Goal: Task Accomplishment & Management: Use online tool/utility

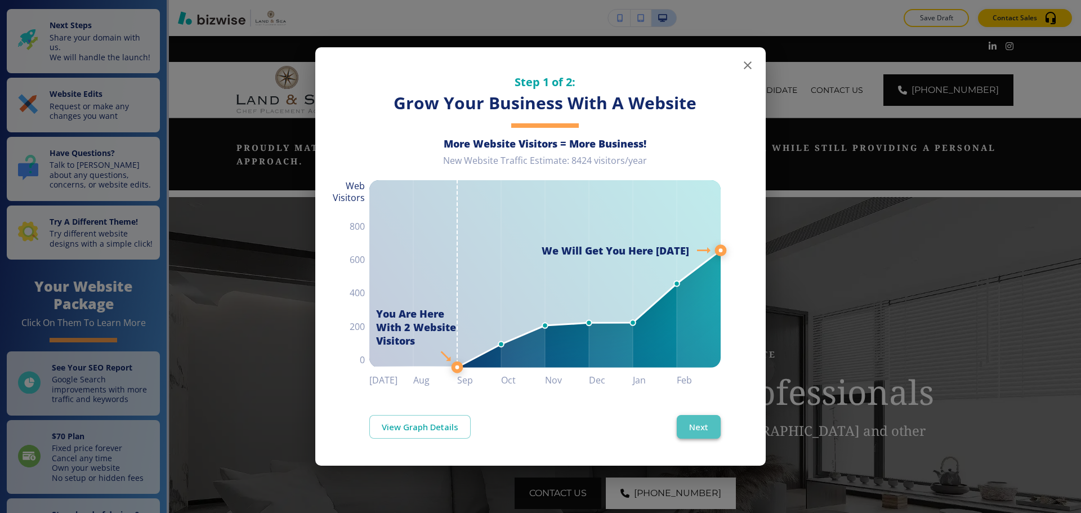
click at [700, 428] on button "Next" at bounding box center [699, 427] width 44 height 24
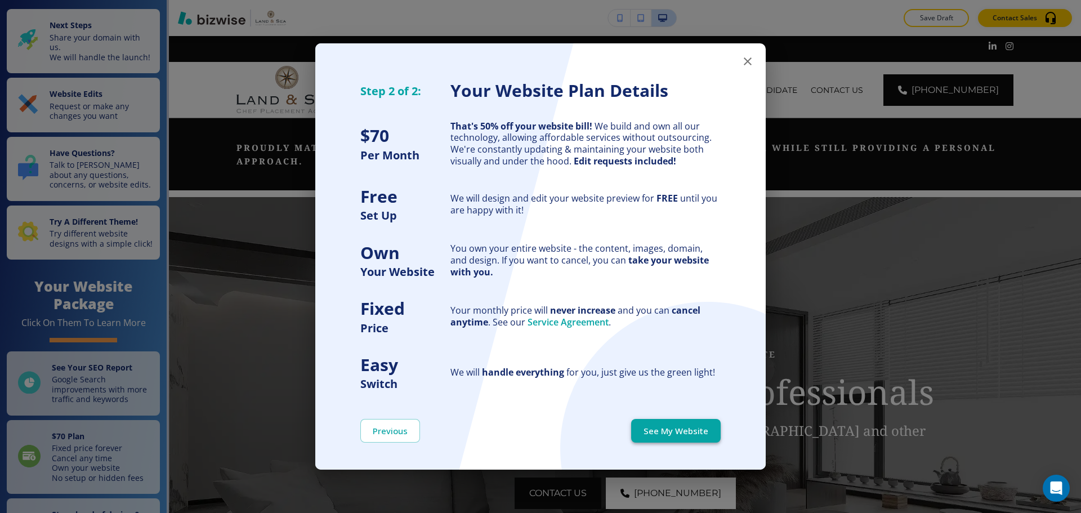
click at [700, 427] on button "See My Website" at bounding box center [676, 431] width 90 height 24
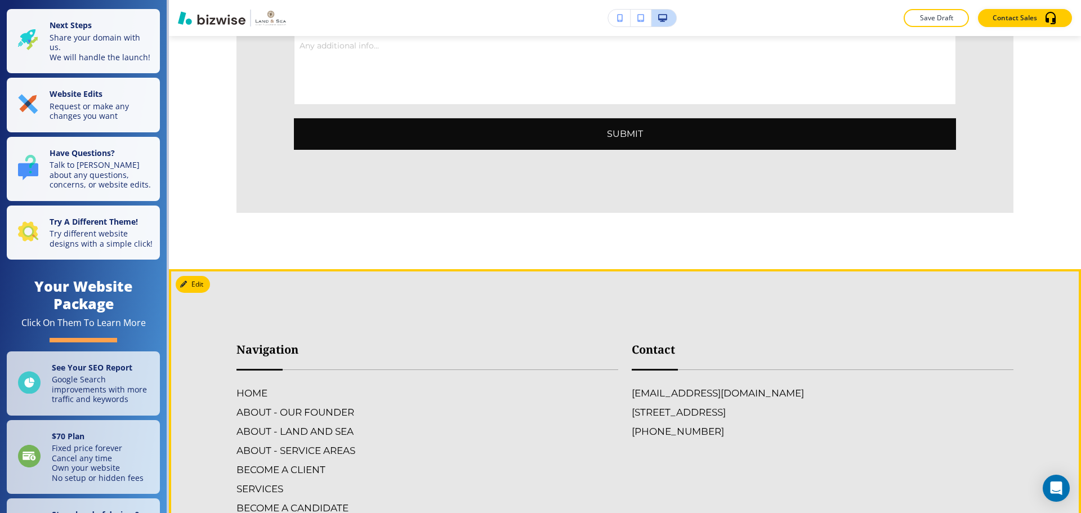
scroll to position [4109, 0]
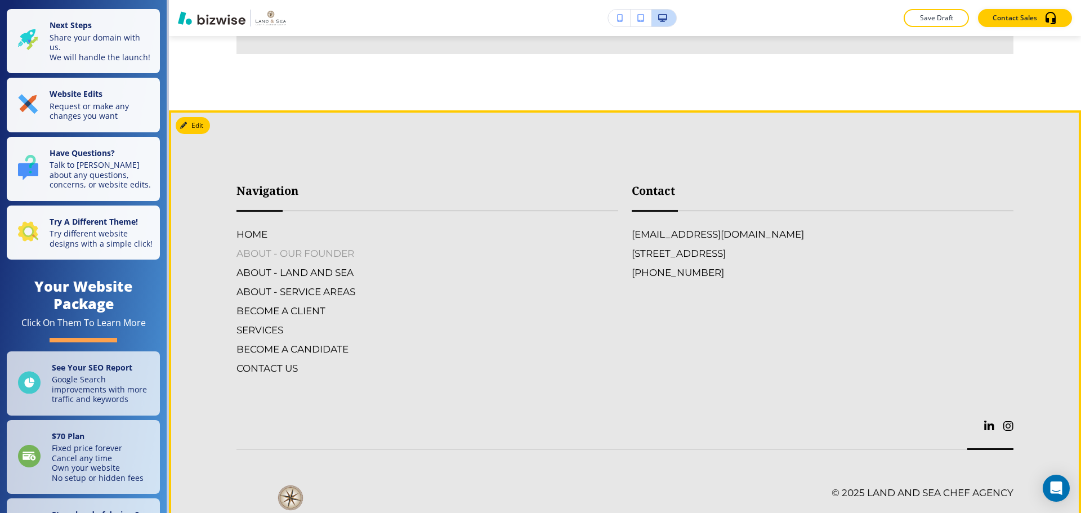
click at [304, 246] on h6 "ABOUT - OUR FOUNDER" at bounding box center [427, 253] width 382 height 15
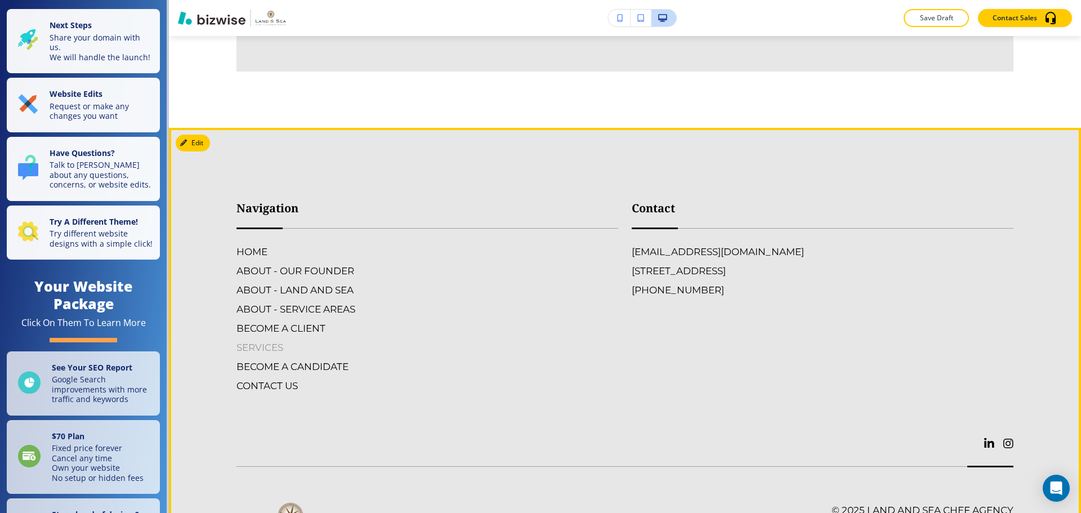
scroll to position [3152, 0]
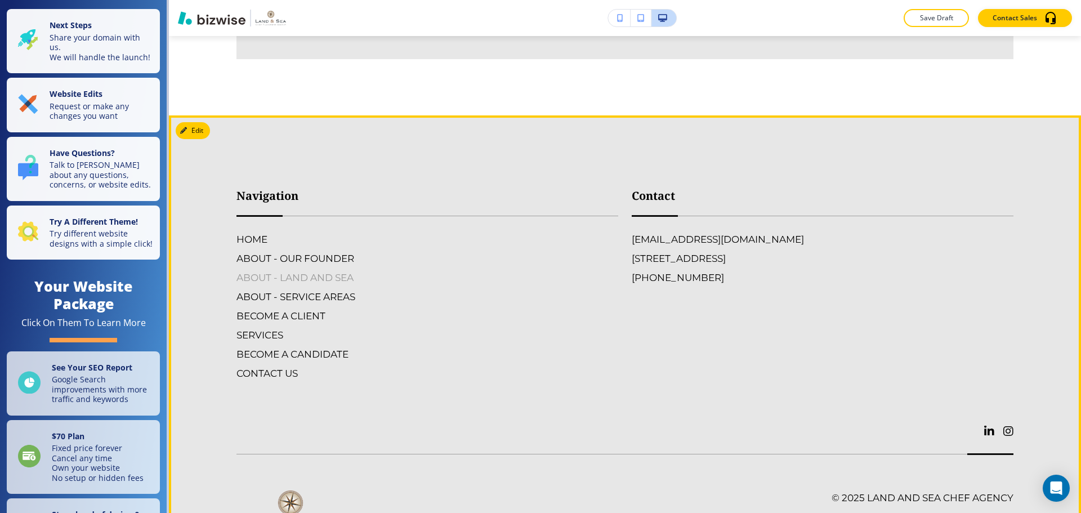
click at [328, 285] on h6 "ABOUT - LAND AND SEA" at bounding box center [427, 277] width 382 height 15
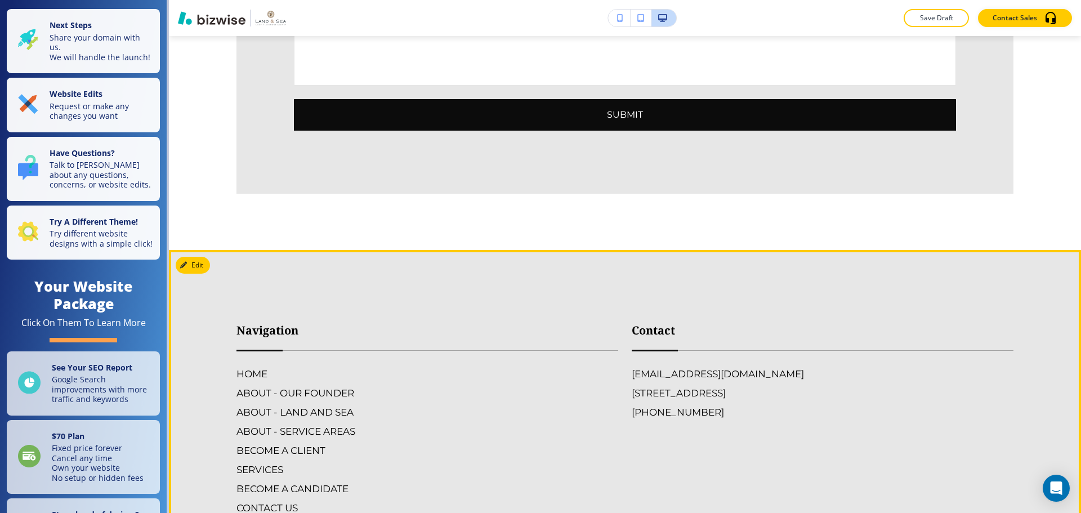
scroll to position [2139, 0]
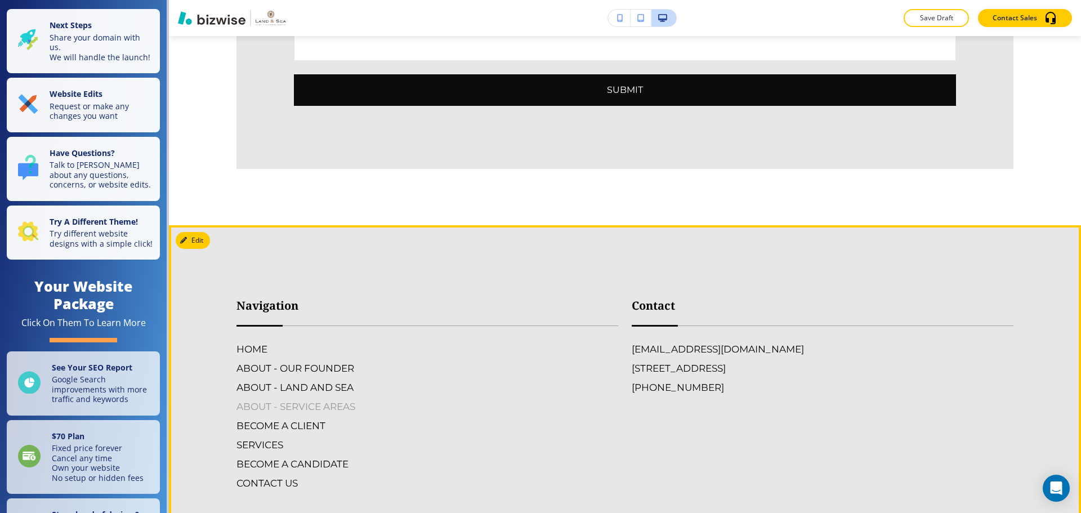
click at [289, 399] on h6 "ABOUT - SERVICE AREAS" at bounding box center [427, 406] width 382 height 15
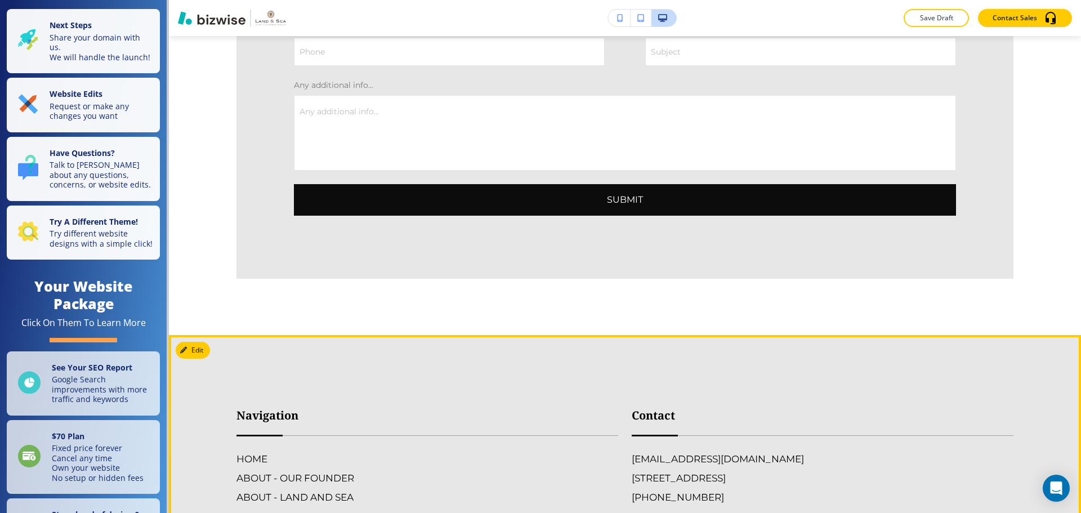
scroll to position [2195, 0]
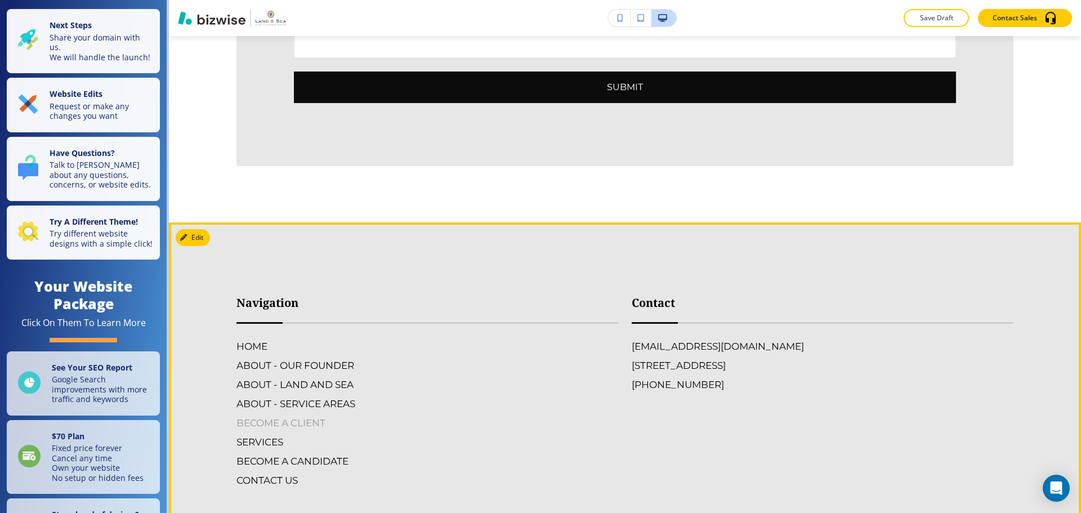
click at [298, 415] on h6 "BECOME A CLIENT" at bounding box center [427, 422] width 382 height 15
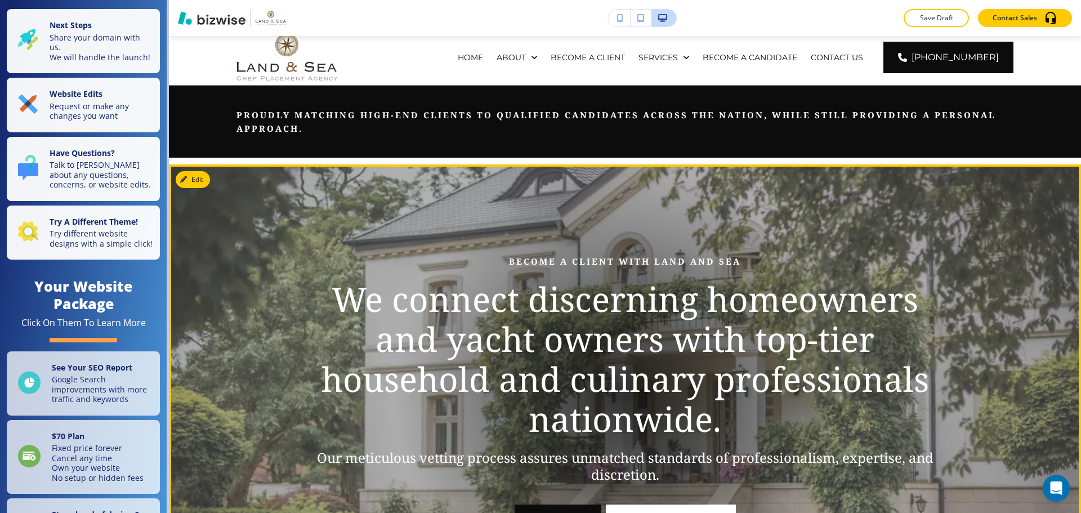
scroll to position [56, 0]
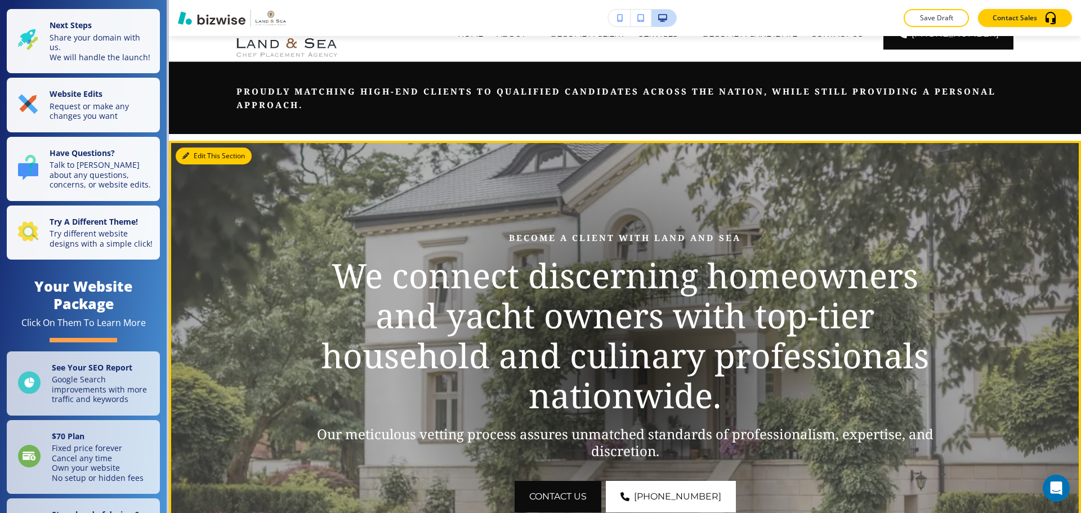
click at [194, 156] on button "Edit This Section" at bounding box center [214, 155] width 76 height 17
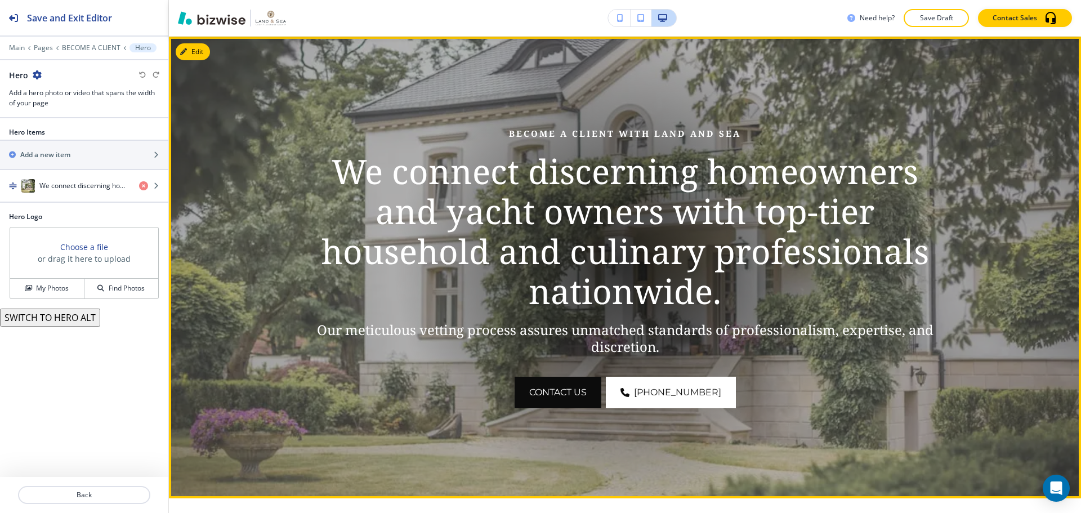
scroll to position [161, 0]
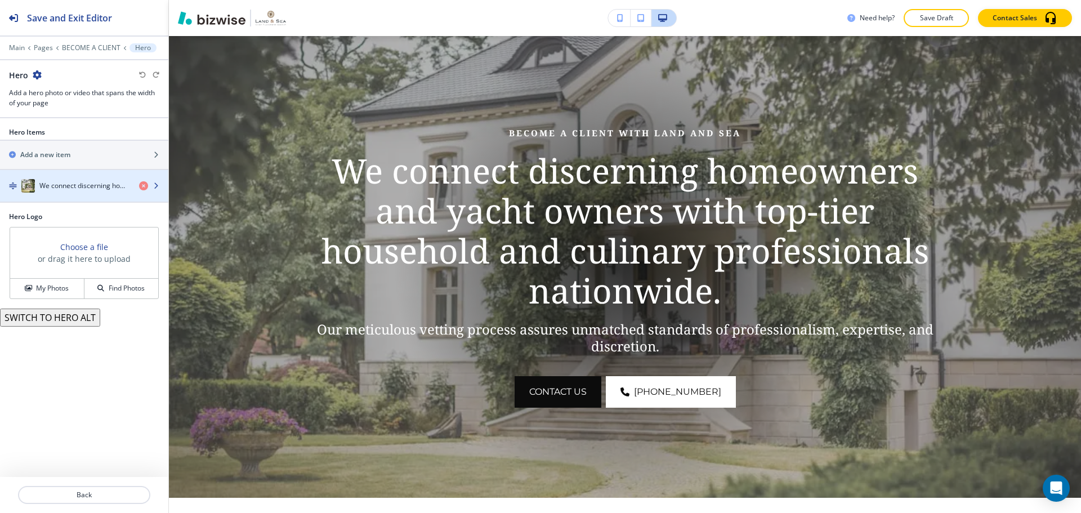
click at [93, 198] on div "button" at bounding box center [84, 197] width 168 height 9
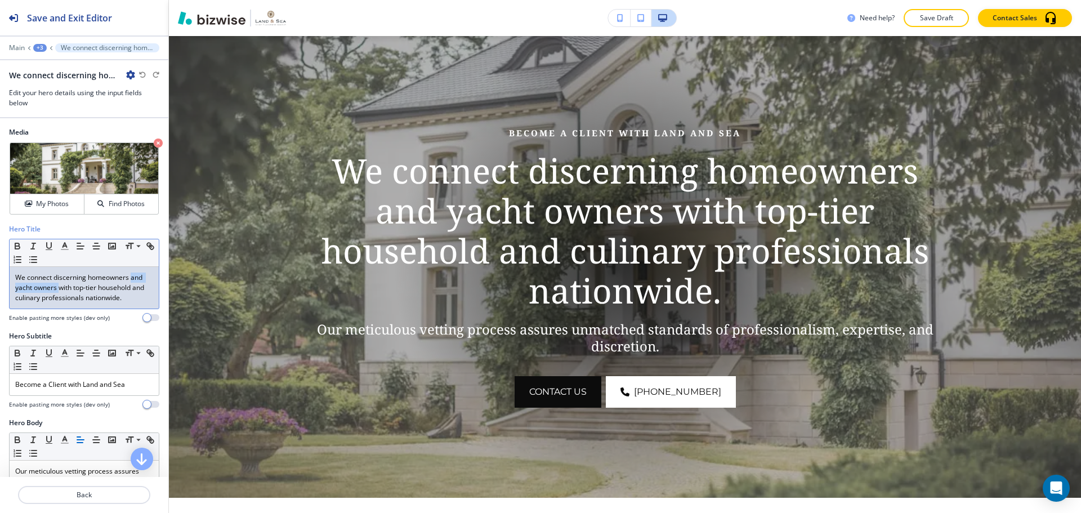
drag, startPoint x: 131, startPoint y: 279, endPoint x: 60, endPoint y: 290, distance: 72.5
click at [60, 290] on p "We connect discerning homeowners and yacht owners with top-tier household and c…" at bounding box center [84, 287] width 138 height 30
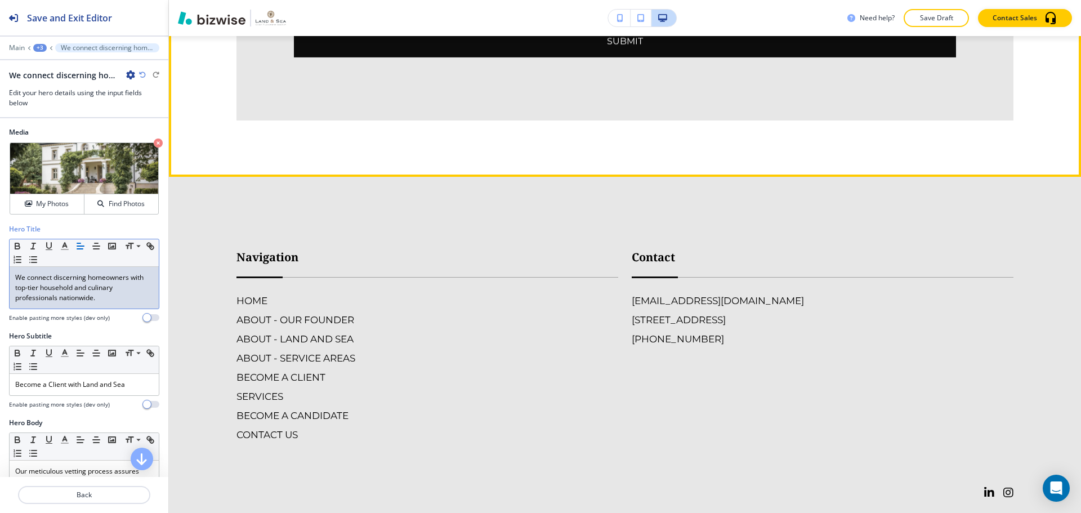
scroll to position [2356, 0]
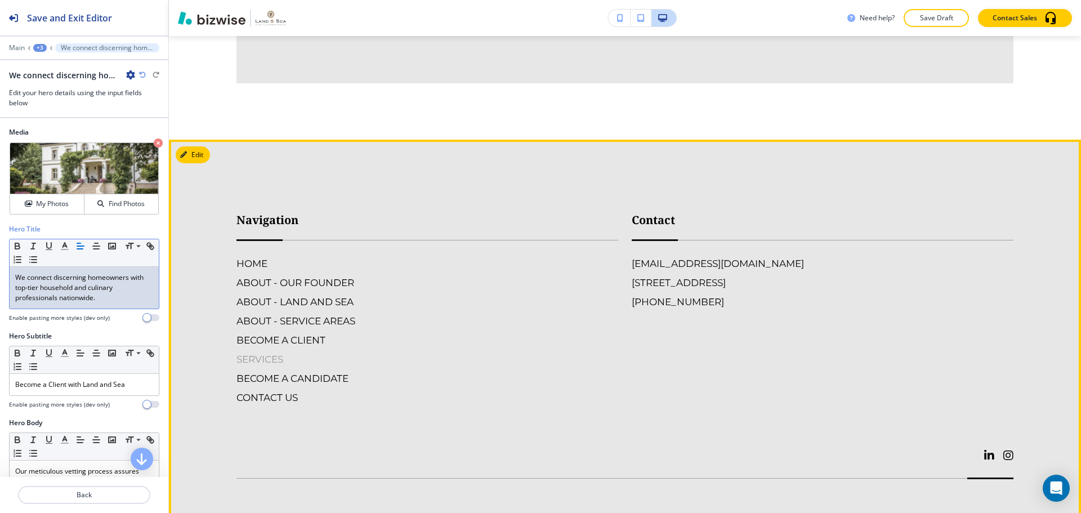
click at [252, 354] on h6 "SERVICES" at bounding box center [427, 359] width 382 height 15
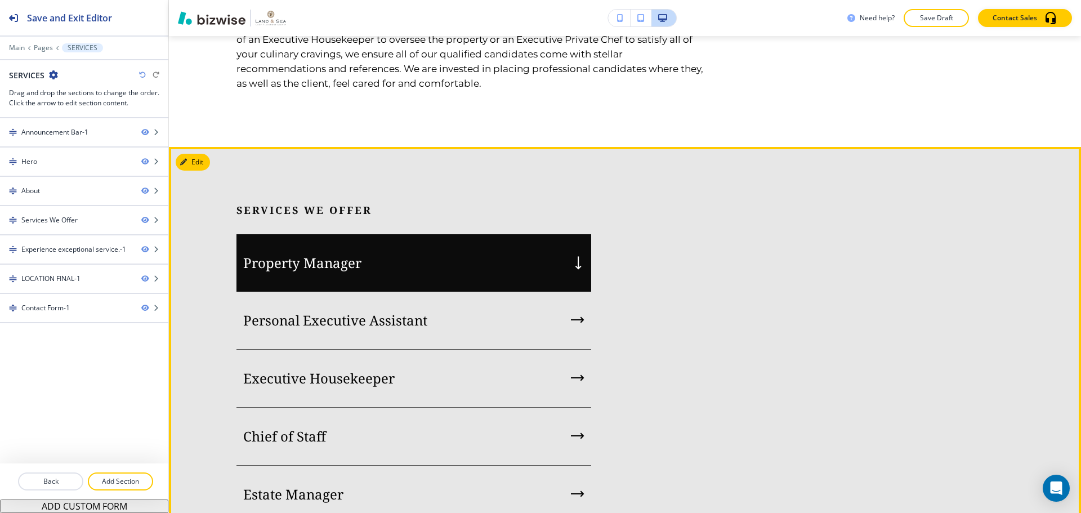
scroll to position [1070, 0]
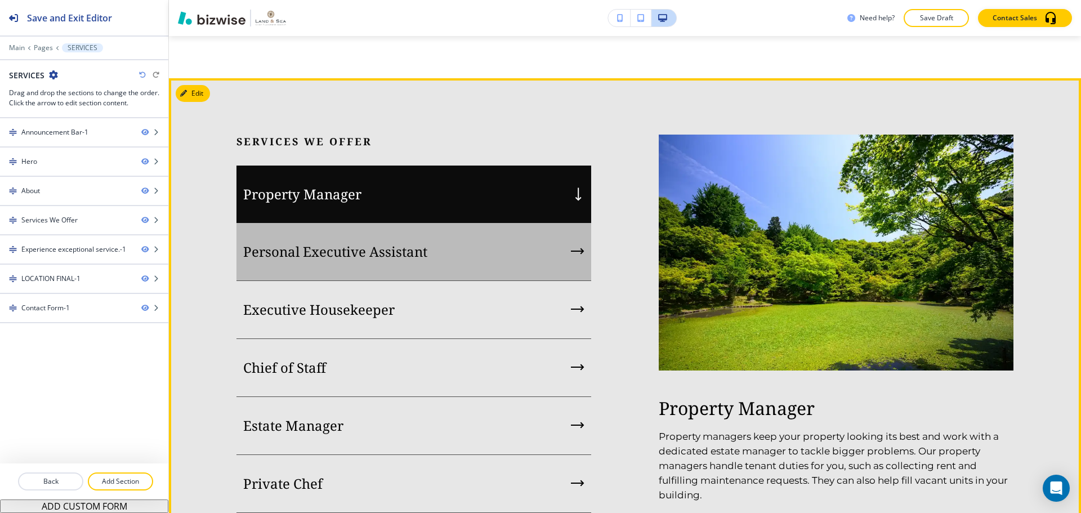
click at [478, 281] on div "Personal Executive Assistant" at bounding box center [413, 252] width 355 height 58
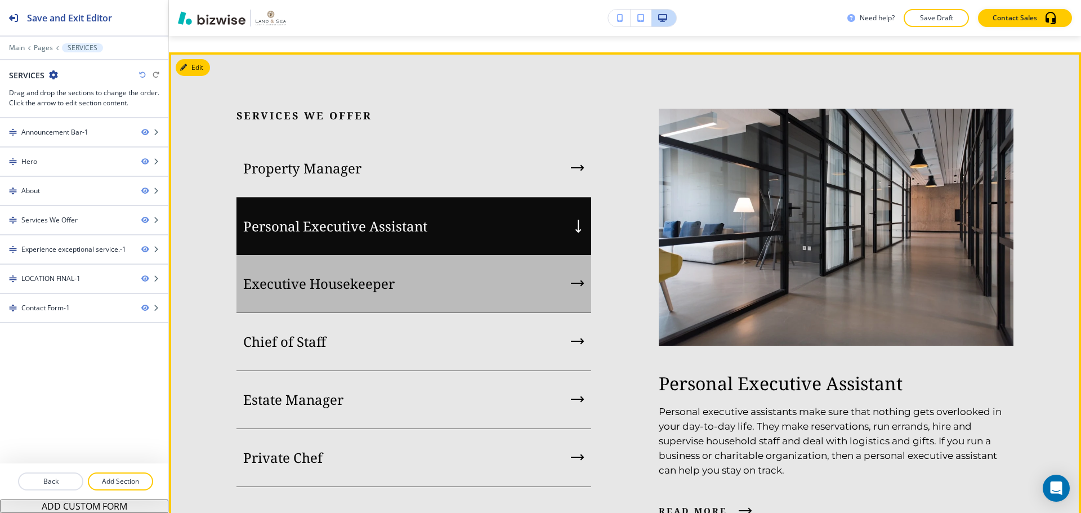
scroll to position [1126, 0]
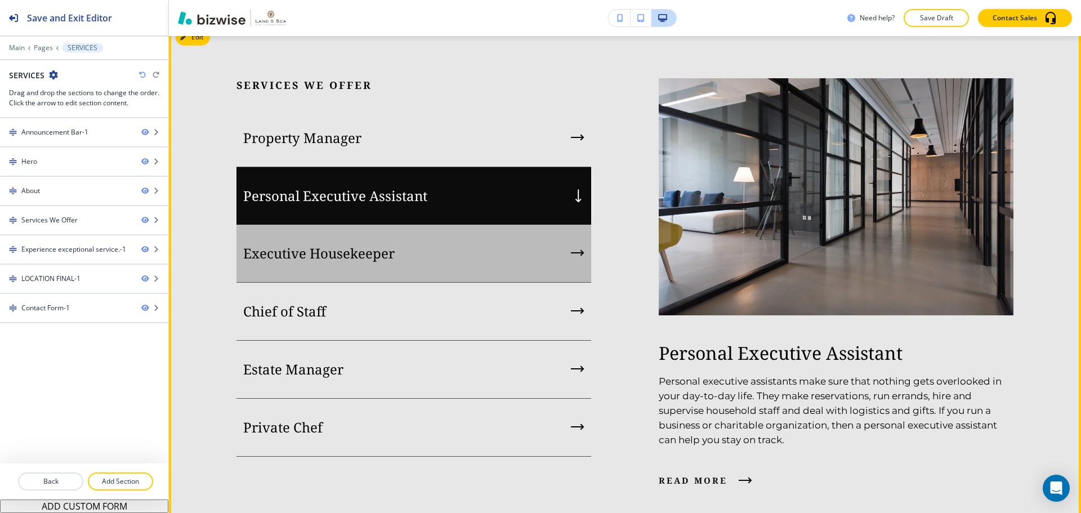
click at [496, 283] on div "Executive Housekeeper" at bounding box center [413, 254] width 355 height 58
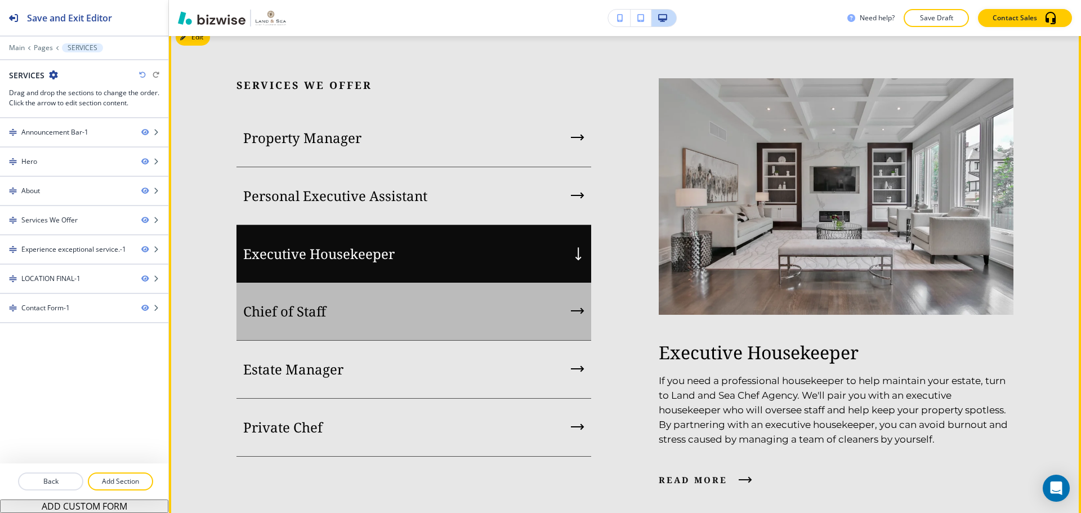
click at [483, 341] on div "Chief of Staff" at bounding box center [413, 312] width 355 height 58
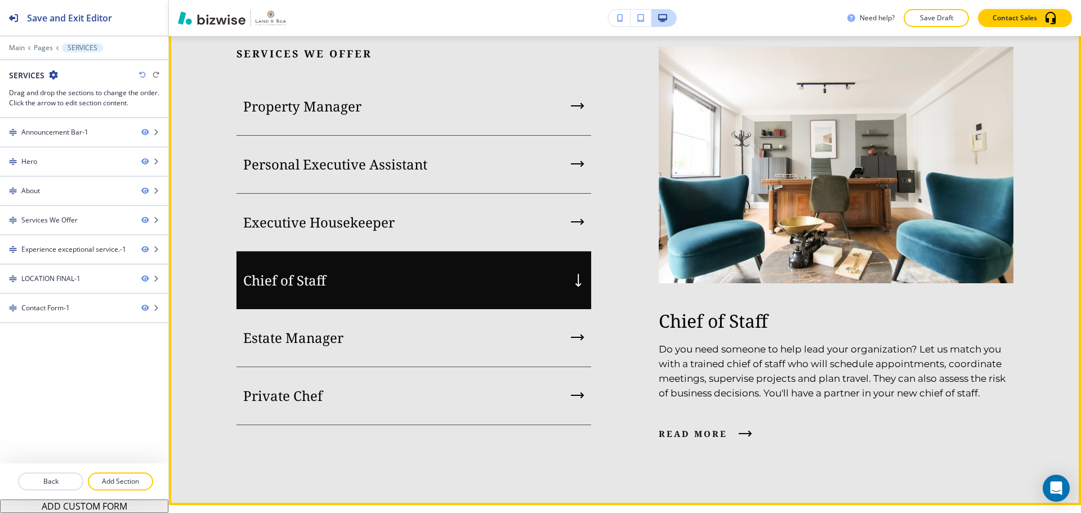
scroll to position [1182, 0]
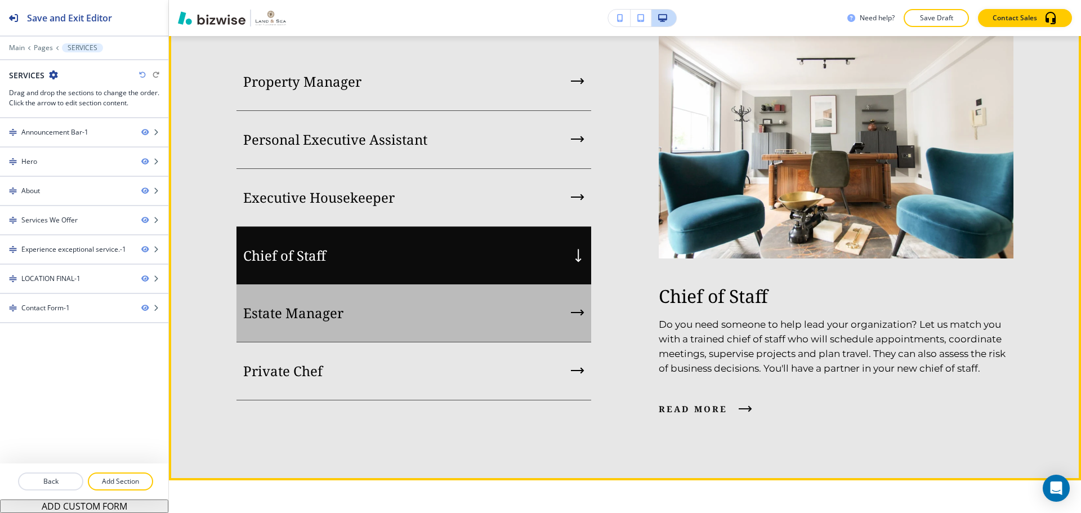
click at [476, 342] on div "Estate Manager" at bounding box center [413, 313] width 355 height 58
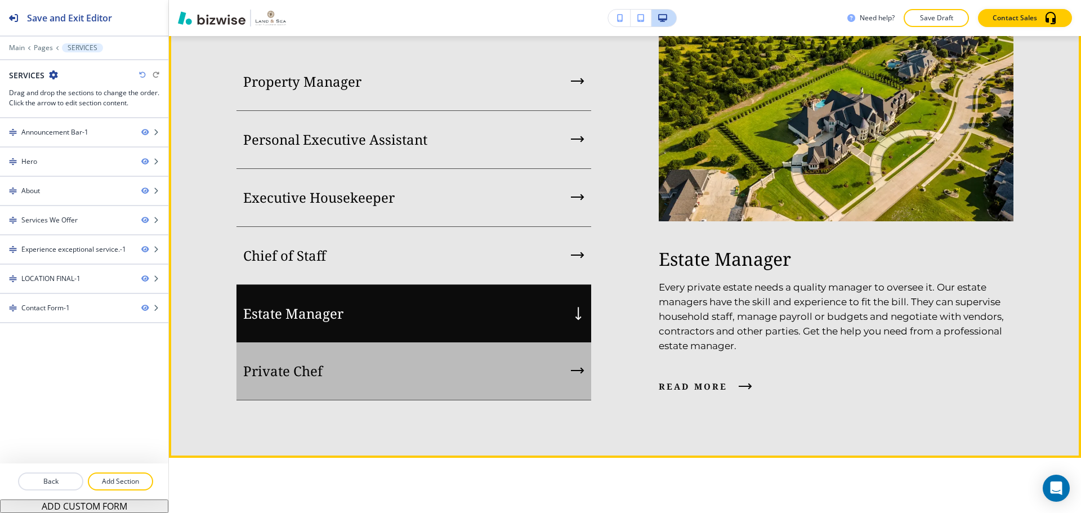
click at [451, 400] on div "Private Chef" at bounding box center [413, 371] width 355 height 58
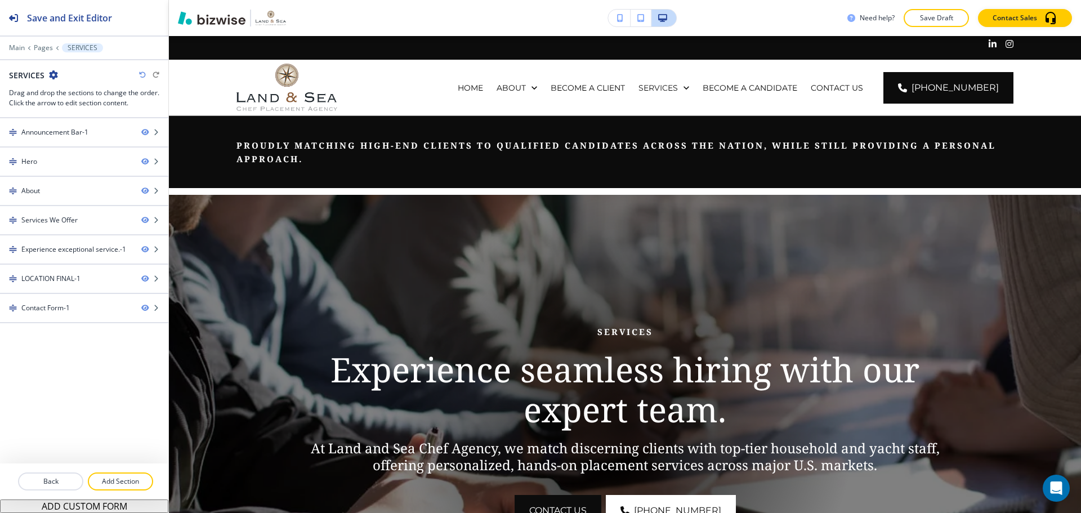
scroll to position [0, 0]
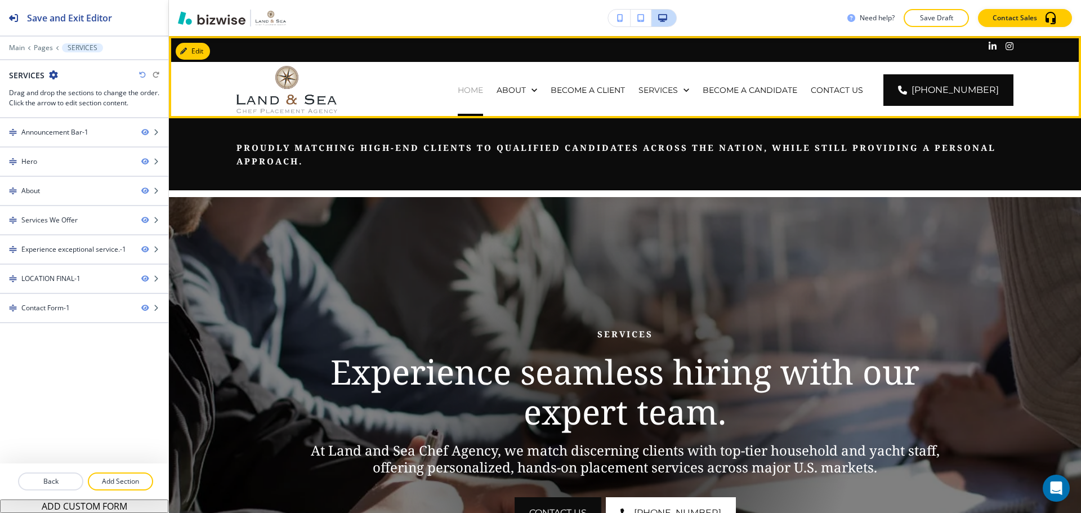
click at [483, 87] on p "HOME" at bounding box center [470, 89] width 25 height 11
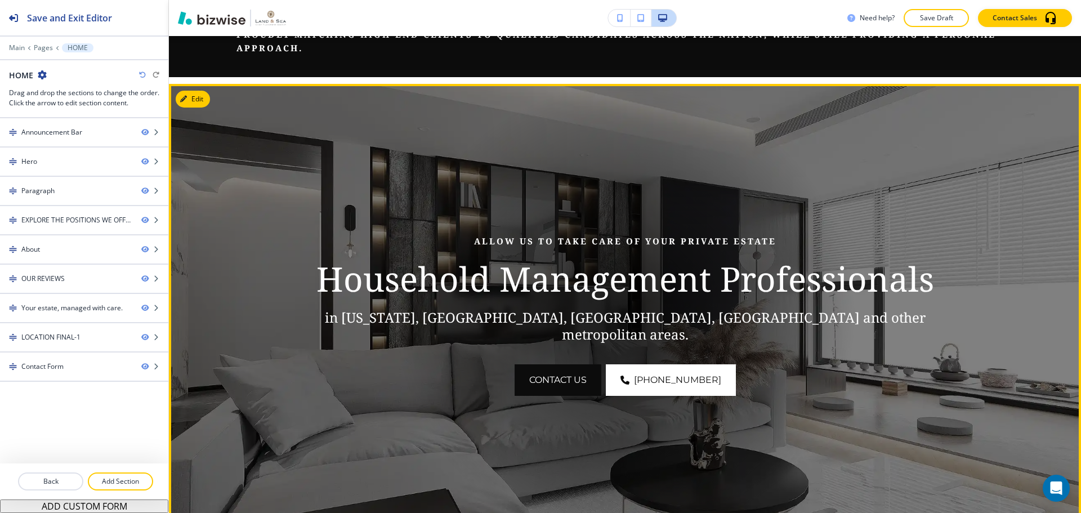
scroll to position [113, 0]
click at [196, 99] on button "Edit This Section" at bounding box center [214, 99] width 76 height 17
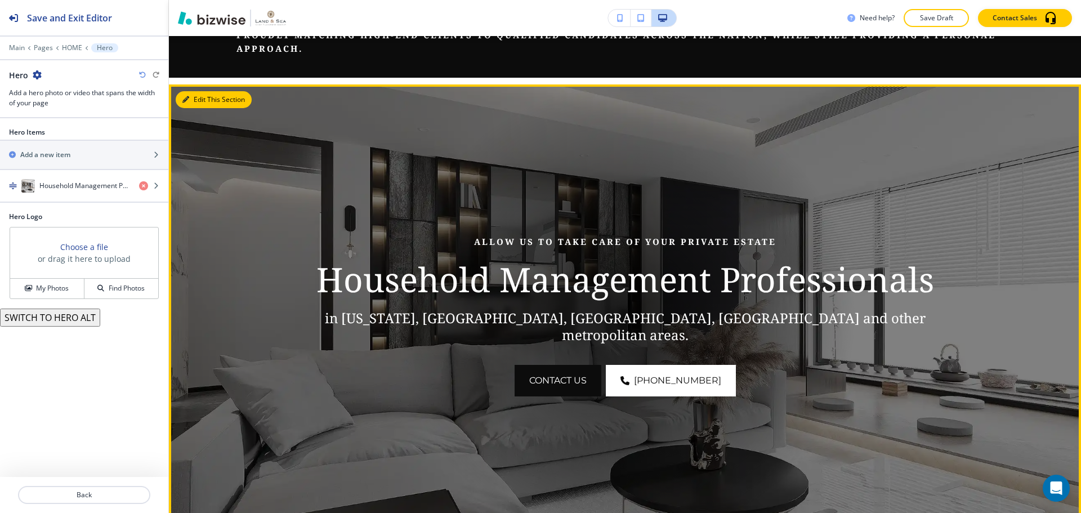
scroll to position [161, 0]
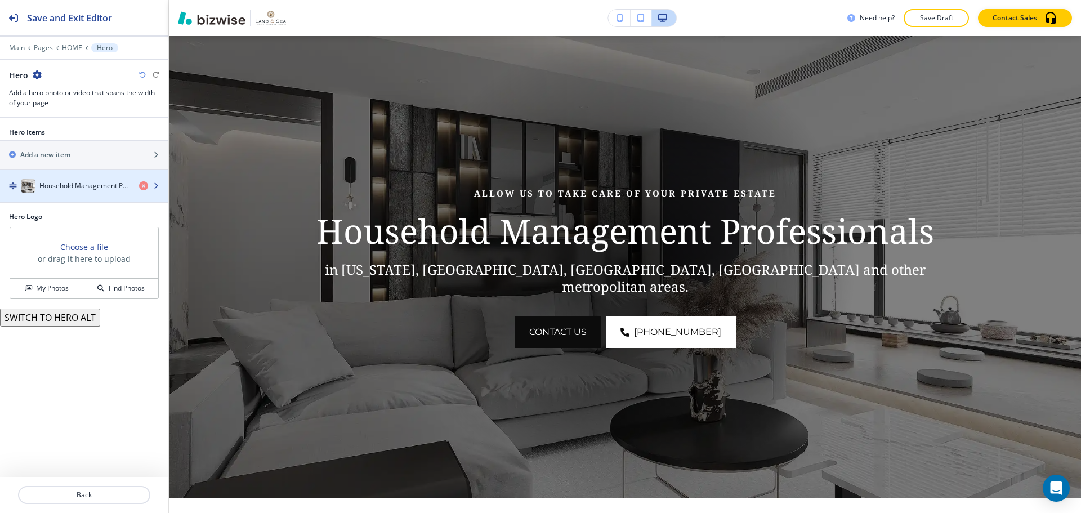
click at [103, 198] on div "button" at bounding box center [84, 197] width 168 height 9
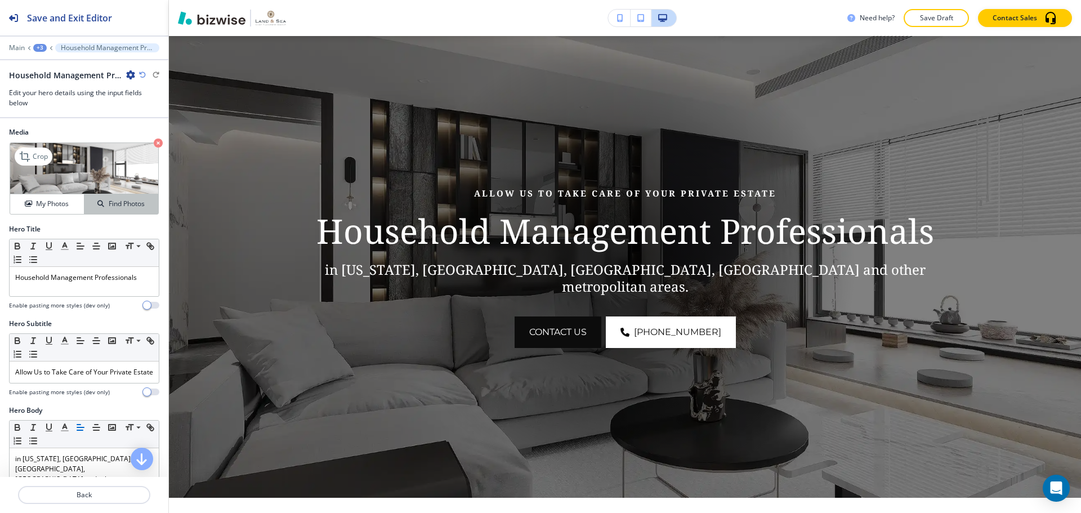
click at [109, 204] on h4 "Find Photos" at bounding box center [127, 204] width 36 height 10
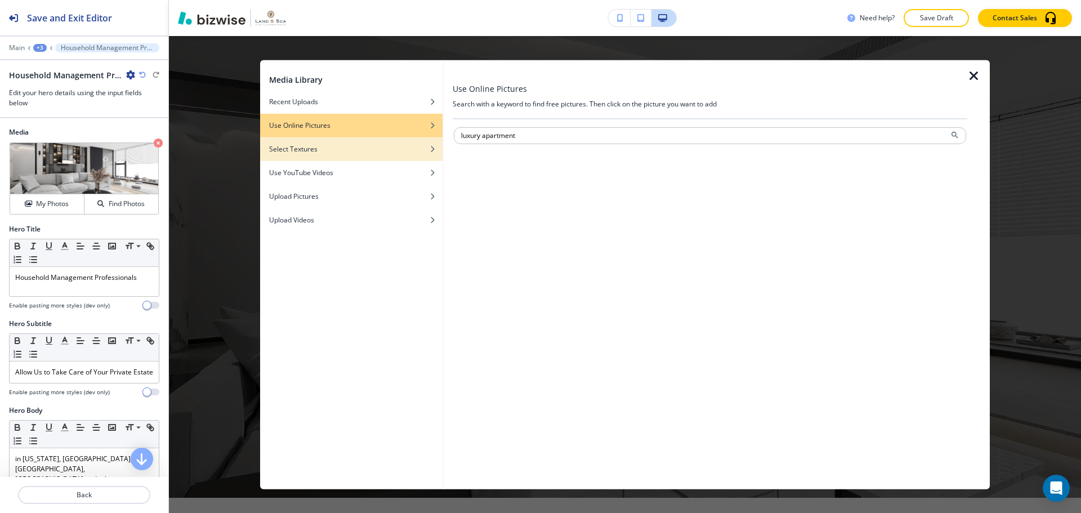
type input "luxury apartment"
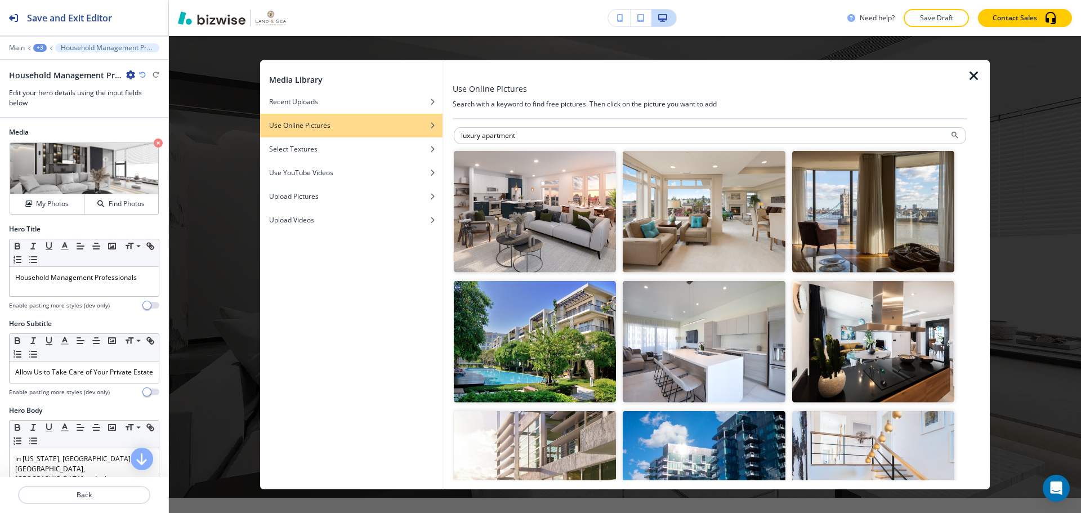
click at [541, 343] on img "button" at bounding box center [535, 342] width 162 height 122
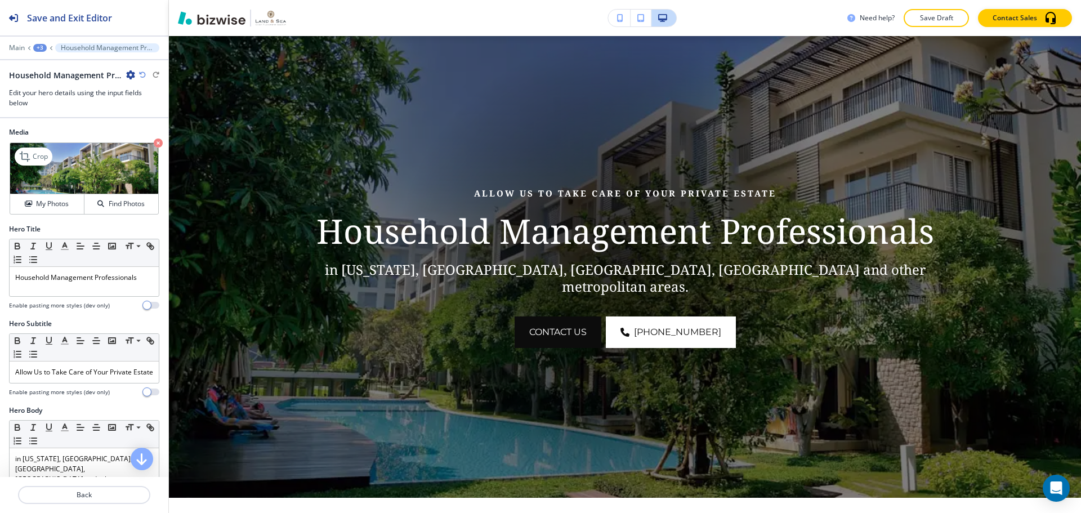
click at [136, 193] on img at bounding box center [84, 168] width 148 height 51
click at [135, 195] on button "Find Photos" at bounding box center [121, 204] width 74 height 20
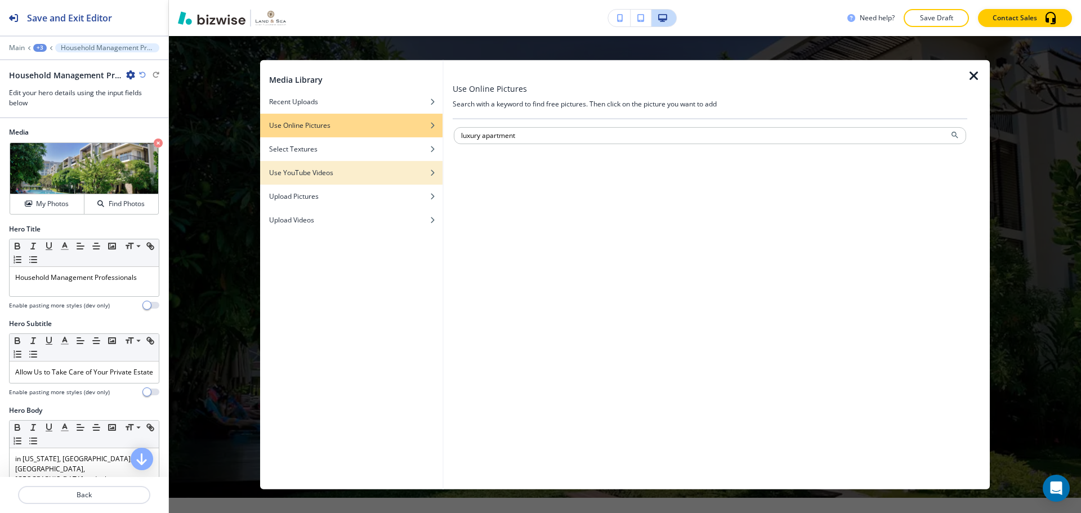
type input "luxury apartment"
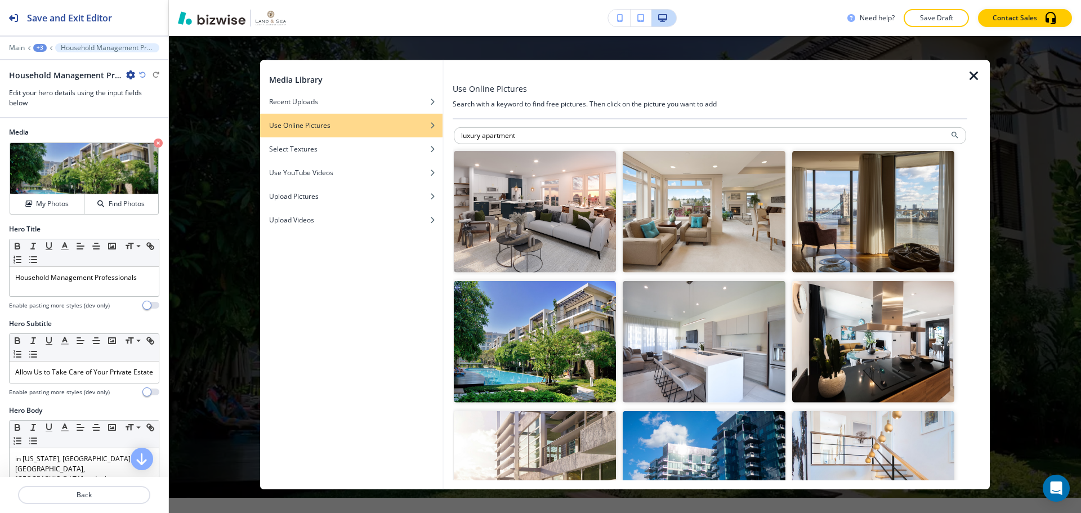
click at [846, 194] on img "button" at bounding box center [873, 211] width 162 height 122
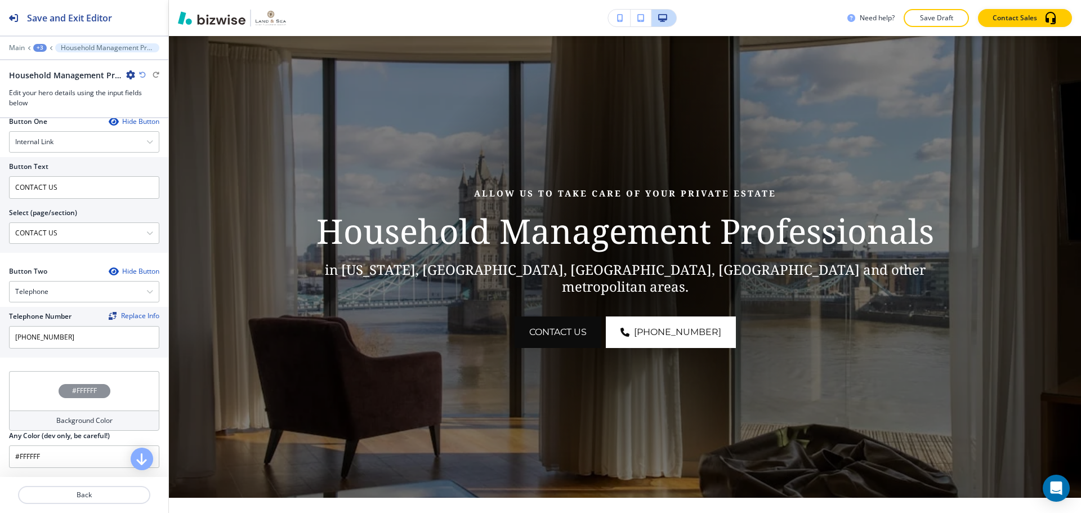
scroll to position [511, 0]
click at [99, 384] on div "#FFFFFF" at bounding box center [85, 391] width 52 height 14
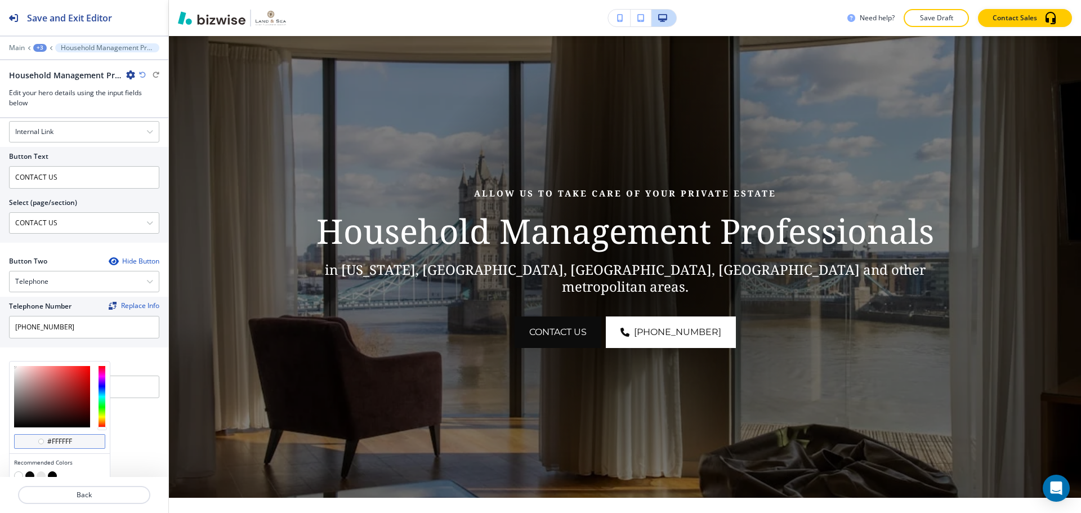
click at [88, 449] on div "#ffffff" at bounding box center [59, 441] width 91 height 15
click at [83, 446] on input "#ffffff" at bounding box center [65, 441] width 39 height 9
type input "#877a7a"
click at [21, 405] on div at bounding box center [52, 396] width 76 height 61
type input "#877a7a"
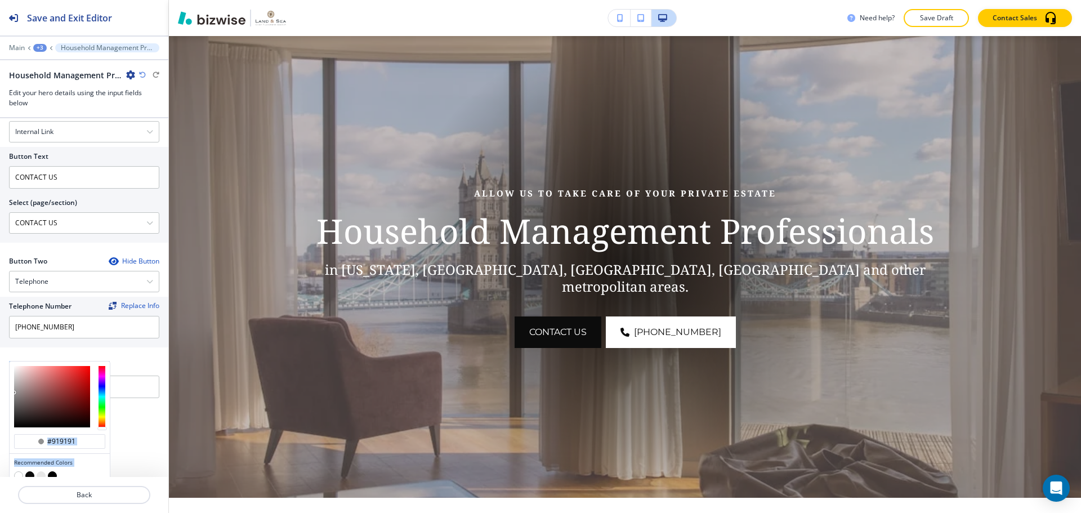
drag, startPoint x: 15, startPoint y: 402, endPoint x: 5, endPoint y: 405, distance: 10.0
click at [5, 405] on div "#919191 Recommended Colors Recently Selected Any Color (dev only, be careful!) …" at bounding box center [84, 384] width 168 height 46
type input "#939191"
click at [15, 402] on div at bounding box center [52, 396] width 76 height 61
type input "#939191"
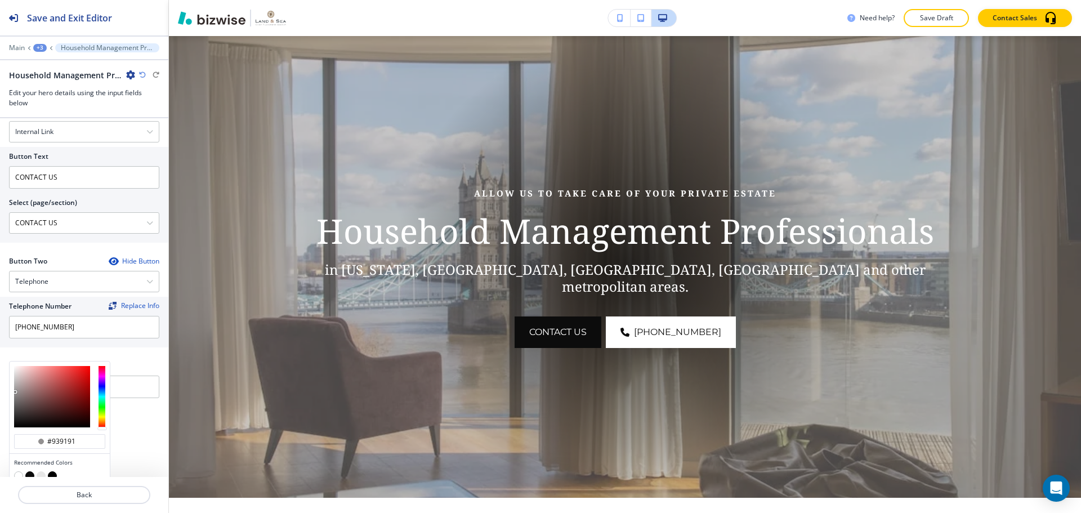
click at [13, 407] on div at bounding box center [60, 396] width 100 height 70
type input "#726a6a"
click at [20, 410] on div at bounding box center [52, 396] width 76 height 61
type input "#726a6a"
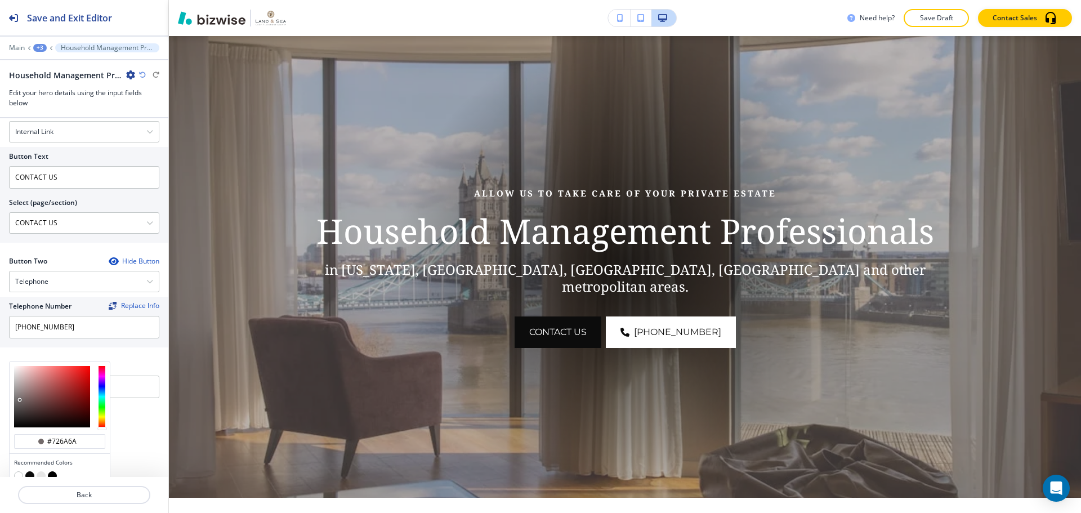
click at [14, 415] on div at bounding box center [60, 396] width 100 height 70
type input "#5d5c5c"
click at [15, 415] on div at bounding box center [52, 396] width 76 height 61
type input "#5d5c5c"
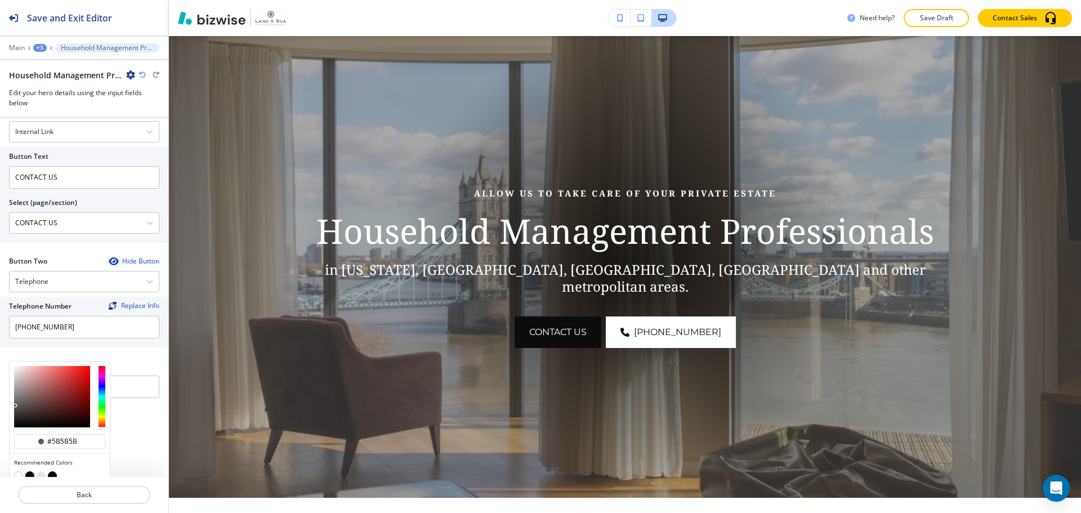
type input "#5d5d5d"
click at [10, 414] on div at bounding box center [60, 396] width 100 height 70
type input "#5d5d5d"
click at [84, 497] on p "Back" at bounding box center [84, 495] width 130 height 10
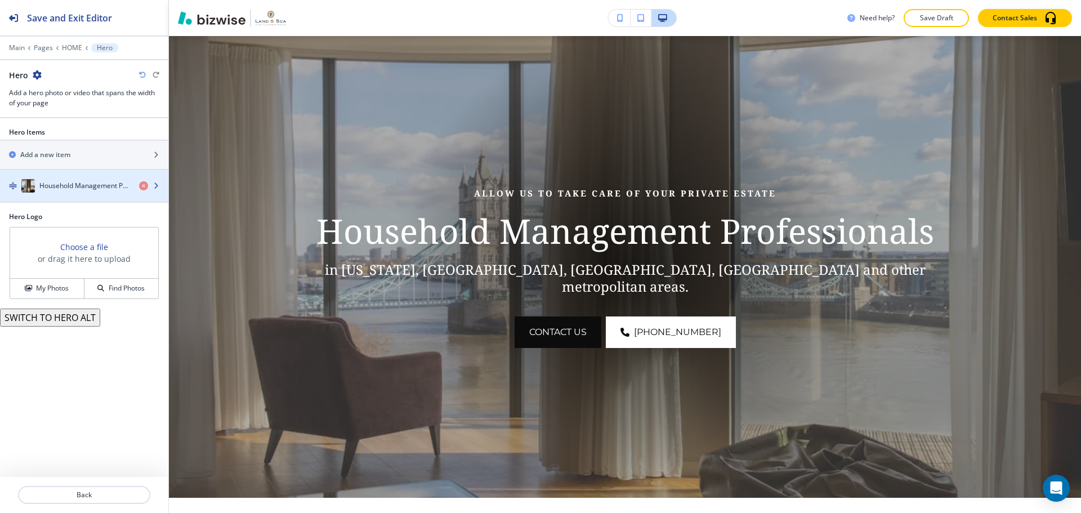
click at [87, 189] on h4 "Household Management Professionals" at bounding box center [84, 186] width 91 height 10
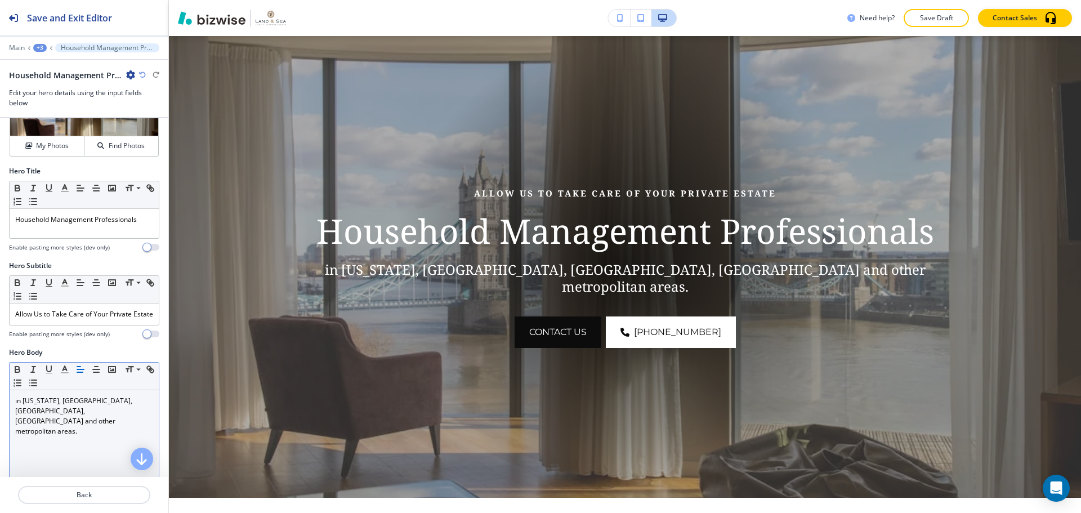
scroll to position [56, 0]
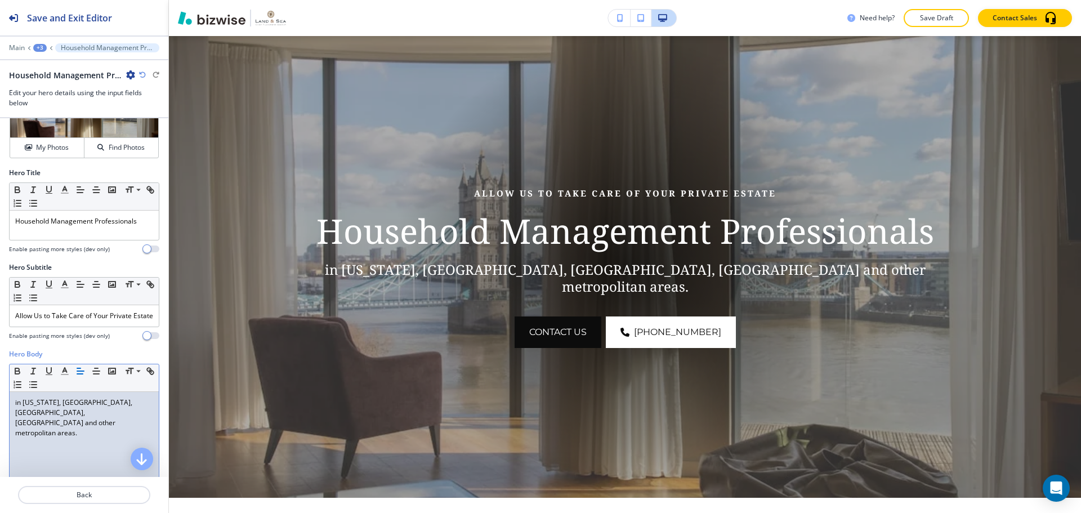
click at [16, 419] on p "in [US_STATE], [GEOGRAPHIC_DATA], [GEOGRAPHIC_DATA], [GEOGRAPHIC_DATA] and othe…" at bounding box center [84, 417] width 138 height 41
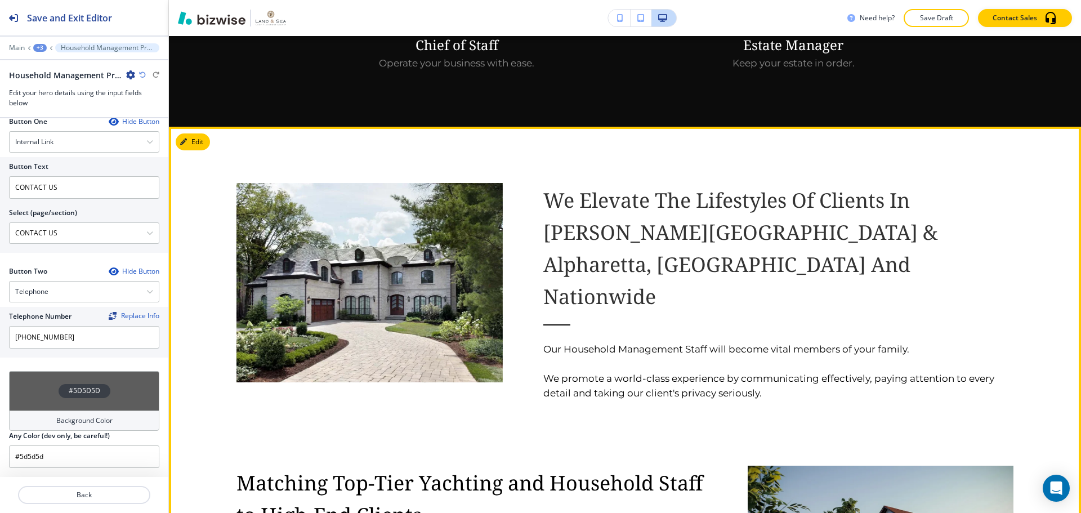
scroll to position [1343, 0]
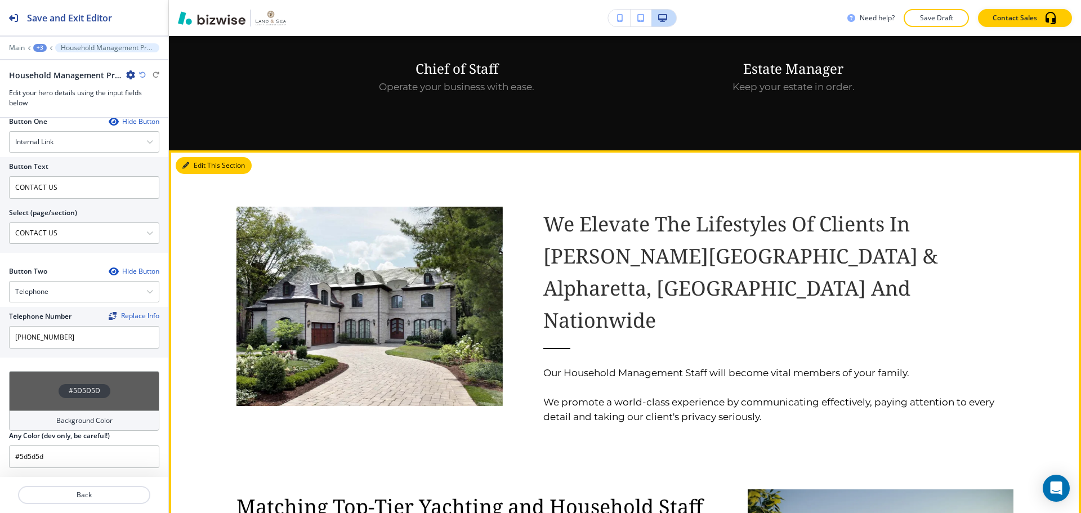
click at [203, 157] on button "Edit This Section" at bounding box center [214, 165] width 76 height 17
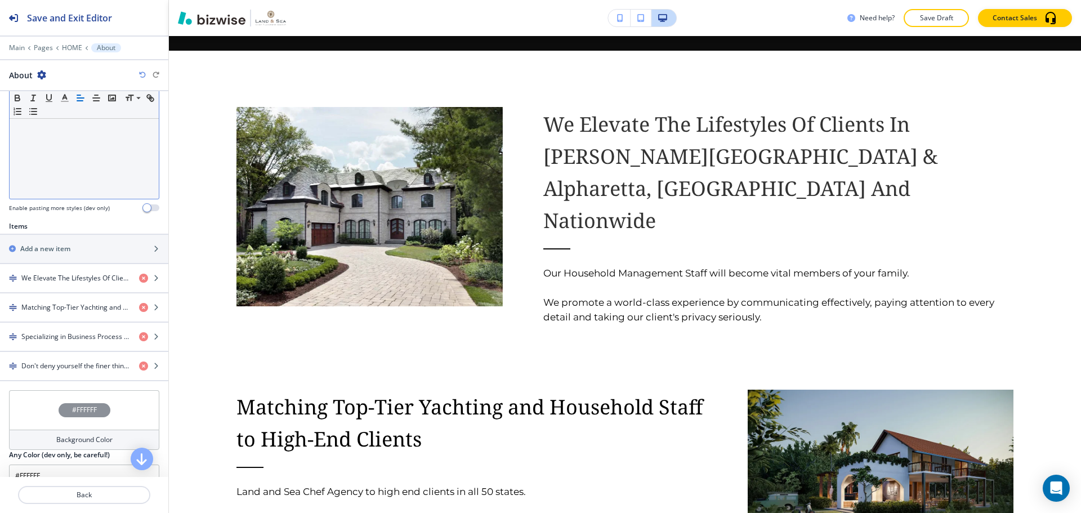
scroll to position [281, 0]
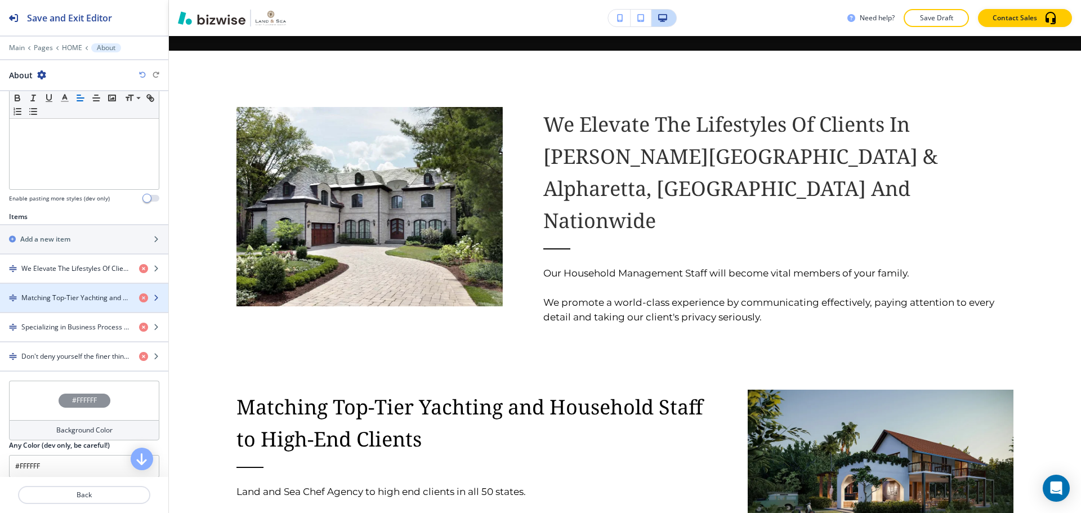
click at [38, 303] on div "button" at bounding box center [84, 307] width 168 height 9
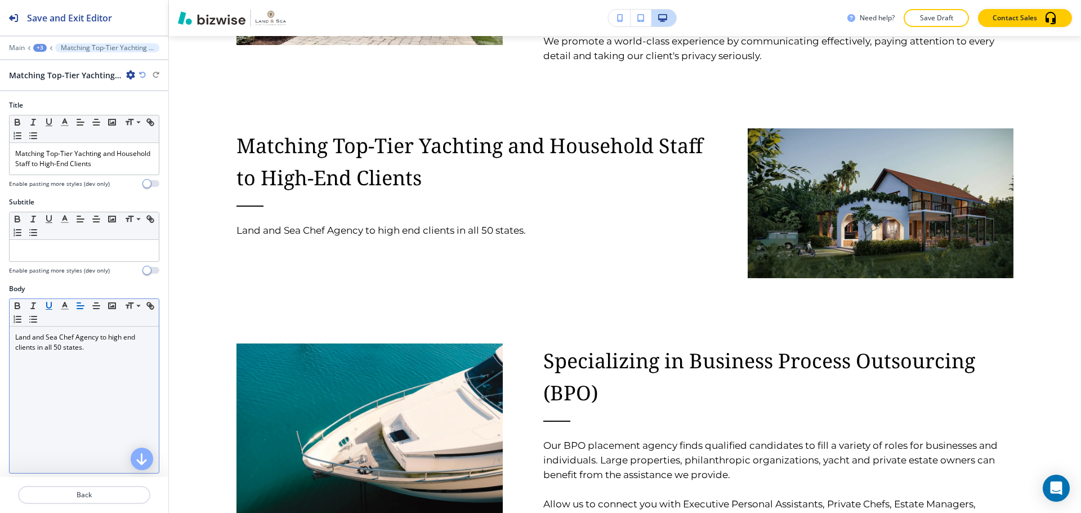
scroll to position [1705, 0]
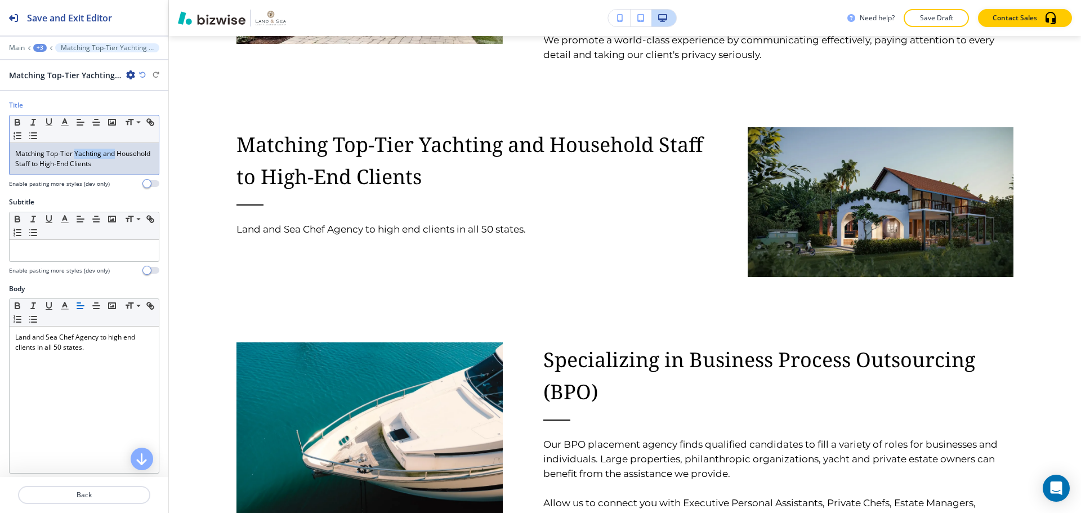
drag, startPoint x: 75, startPoint y: 151, endPoint x: 114, endPoint y: 148, distance: 39.5
click at [114, 149] on p "Matching Top-Tier Yachting and Household Staff to High-End Clients" at bounding box center [84, 159] width 138 height 20
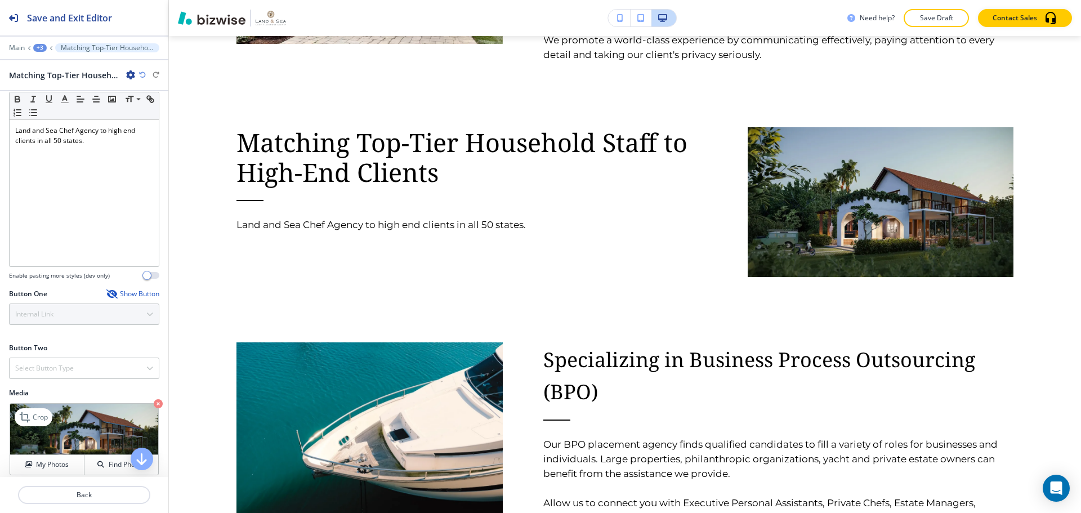
scroll to position [266, 0]
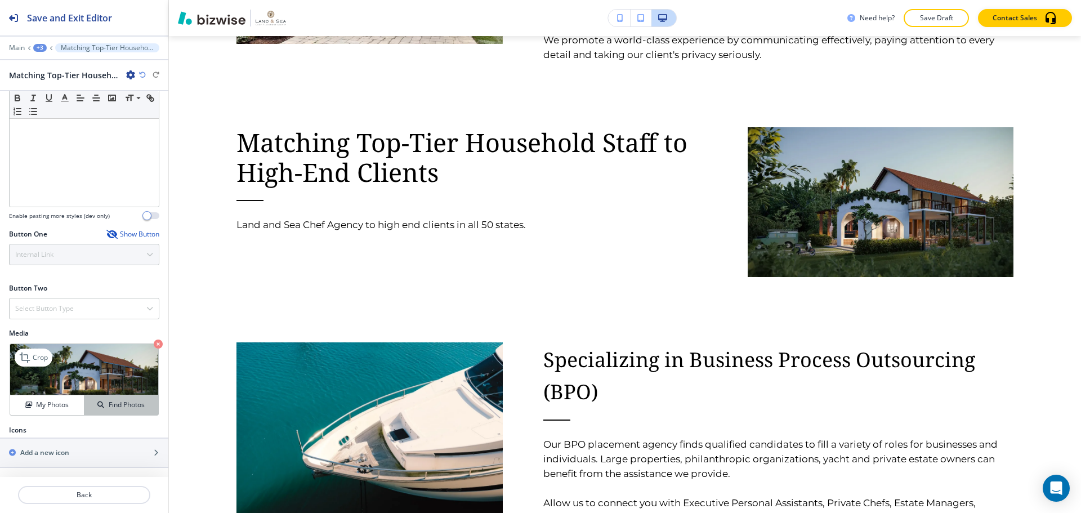
click at [117, 409] on h4 "Find Photos" at bounding box center [127, 405] width 36 height 10
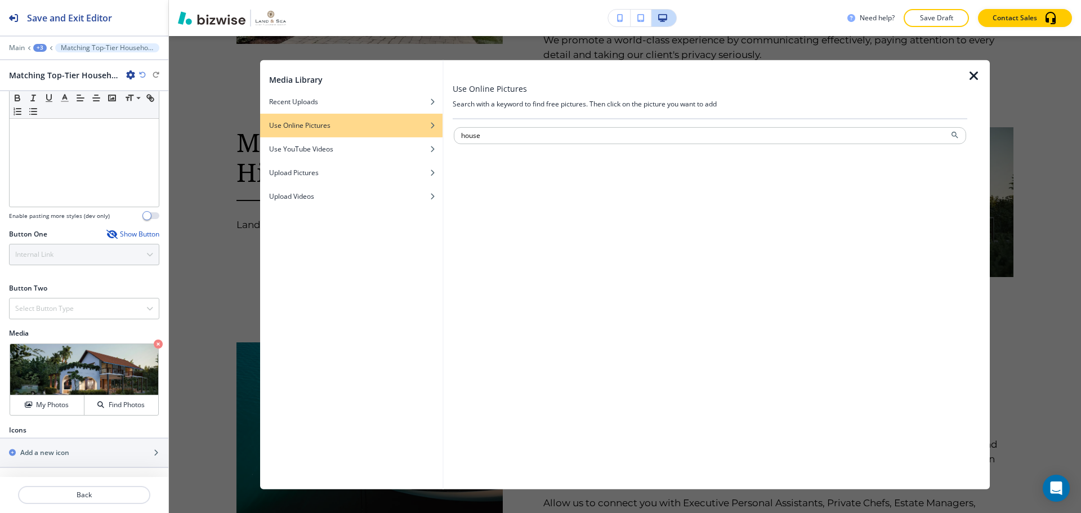
type input "house"
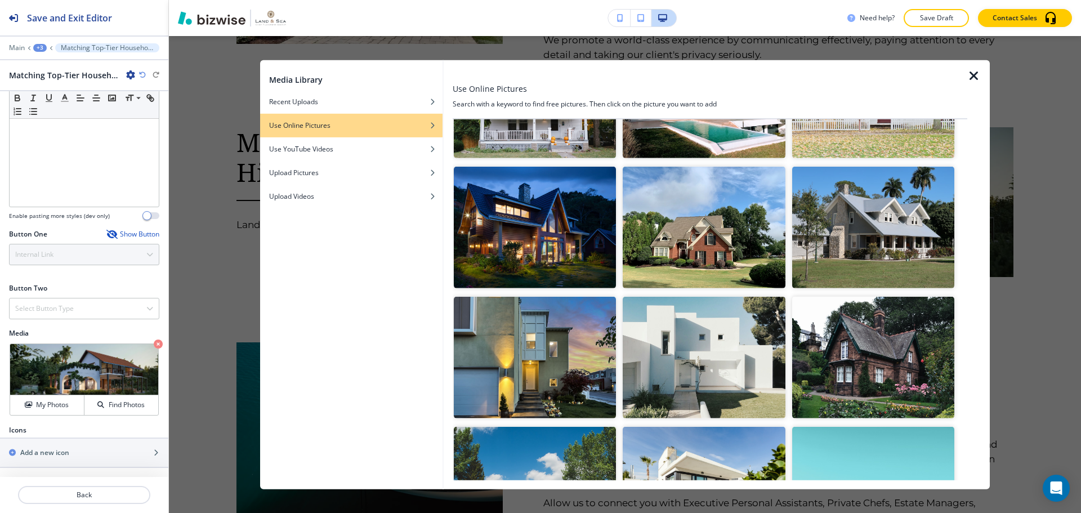
scroll to position [281, 0]
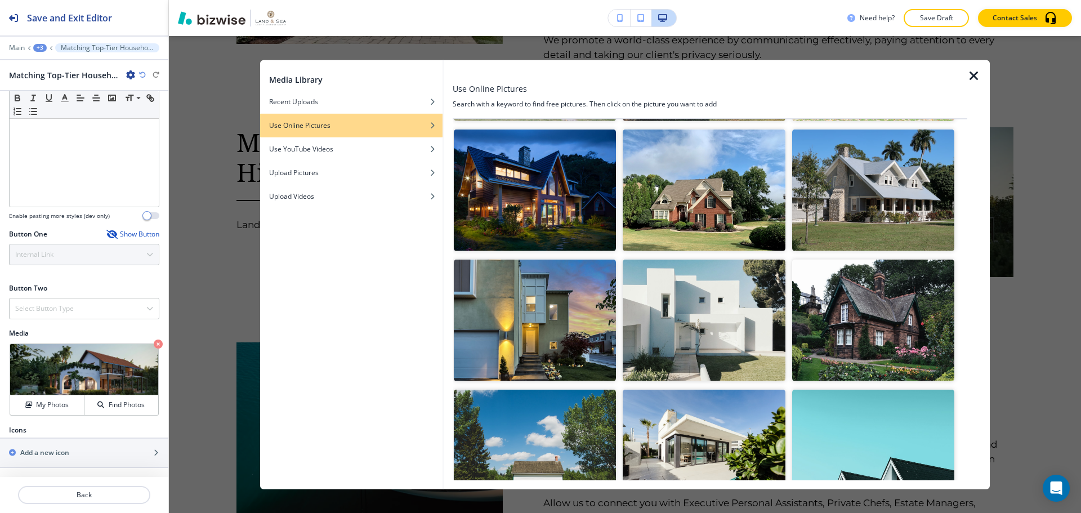
click at [759, 332] on img "button" at bounding box center [704, 320] width 162 height 122
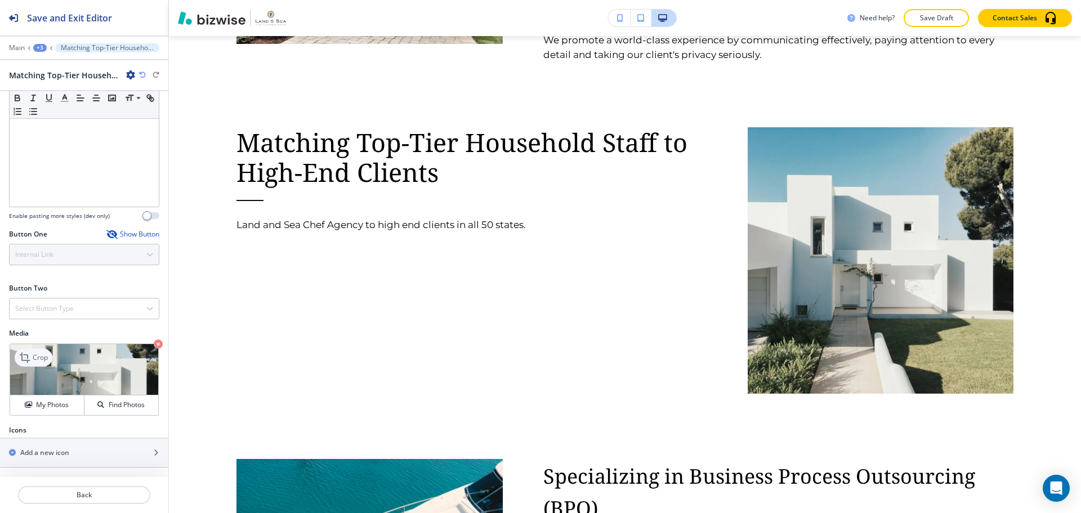
click at [34, 361] on p "Crop" at bounding box center [40, 357] width 15 height 10
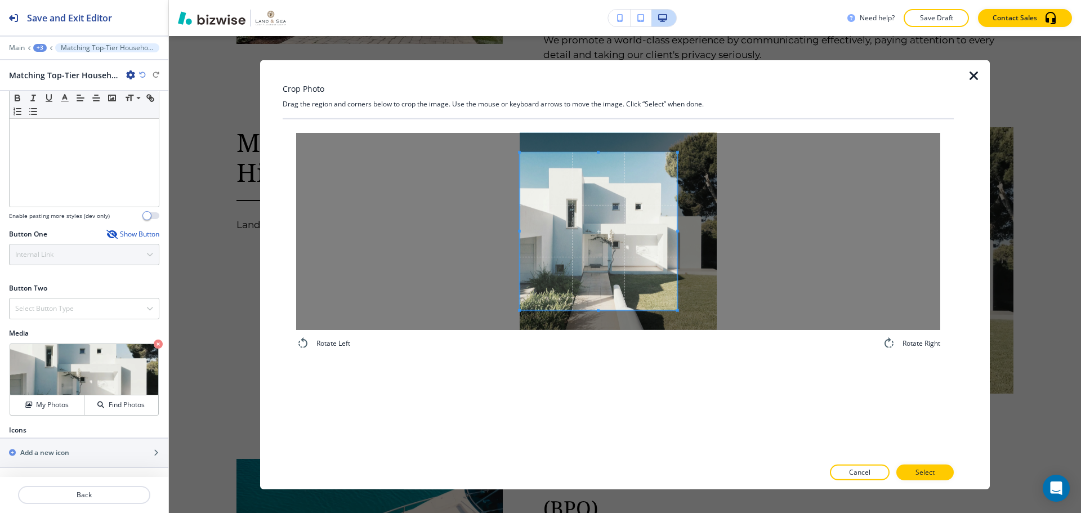
click at [545, 274] on span at bounding box center [599, 231] width 158 height 158
click at [727, 229] on div at bounding box center [618, 230] width 644 height 197
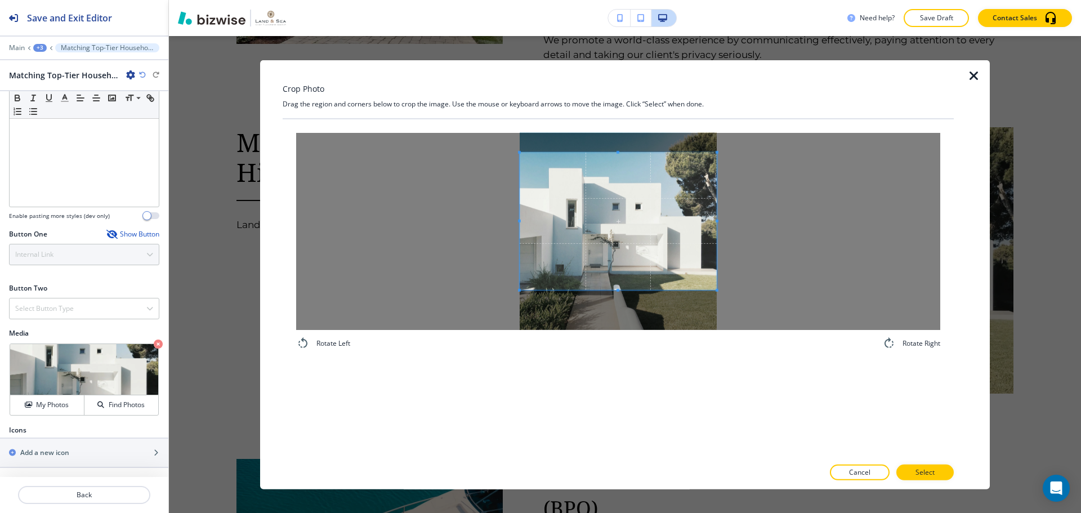
click at [620, 288] on div at bounding box center [618, 220] width 197 height 137
click at [908, 469] on button "Select" at bounding box center [924, 472] width 57 height 16
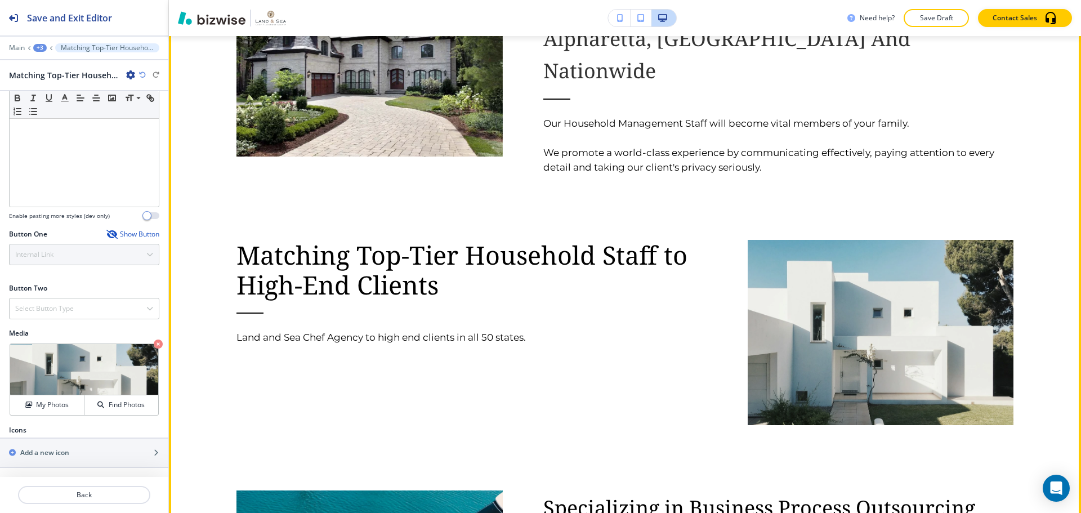
scroll to position [1367, 0]
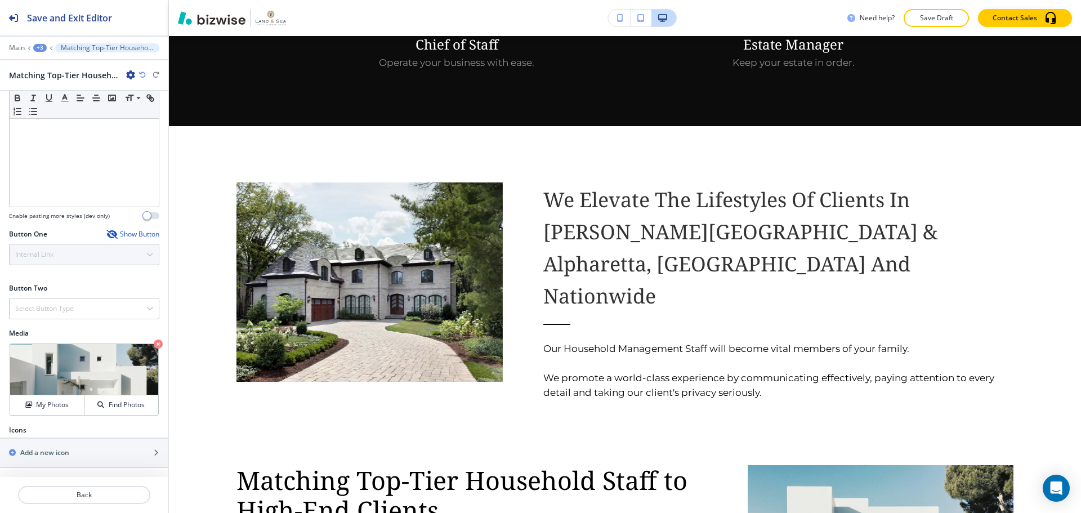
click at [614, 21] on button "button" at bounding box center [619, 18] width 23 height 17
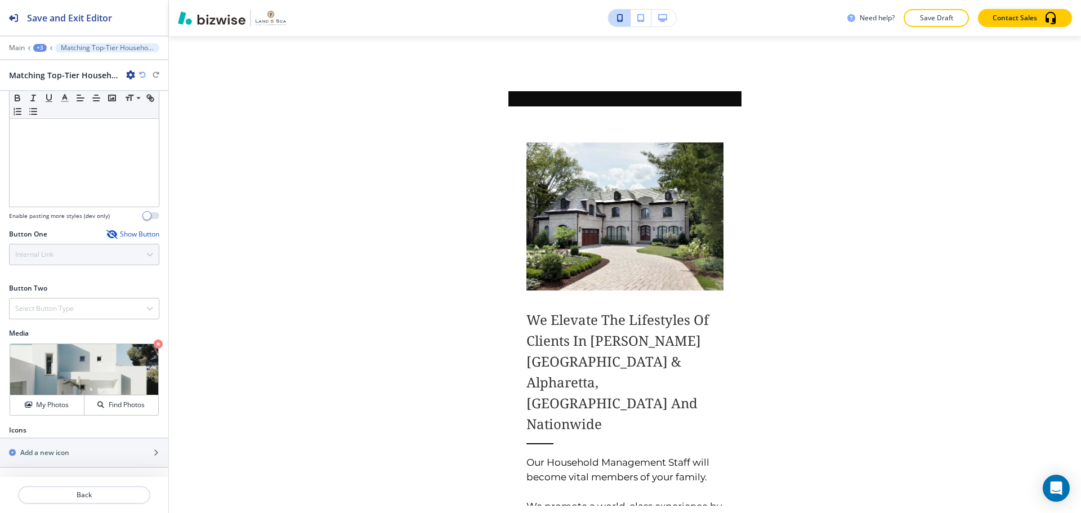
scroll to position [1682, 0]
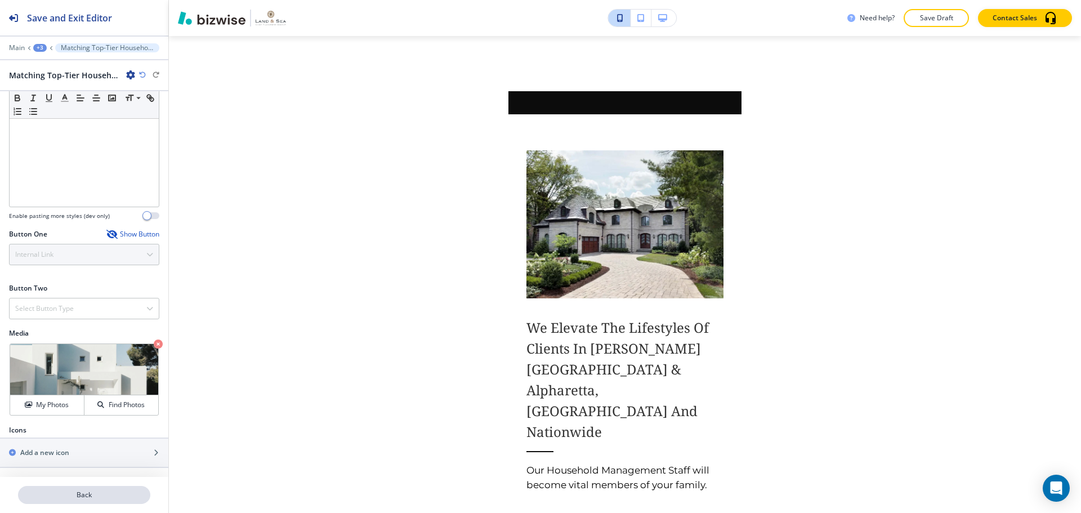
click at [104, 487] on button "Back" at bounding box center [84, 495] width 132 height 18
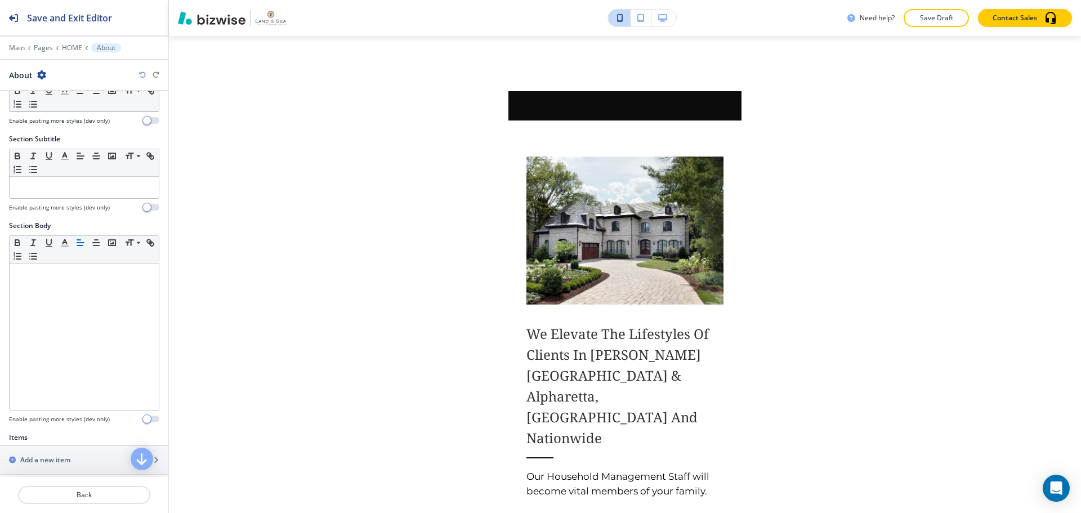
scroll to position [225, 0]
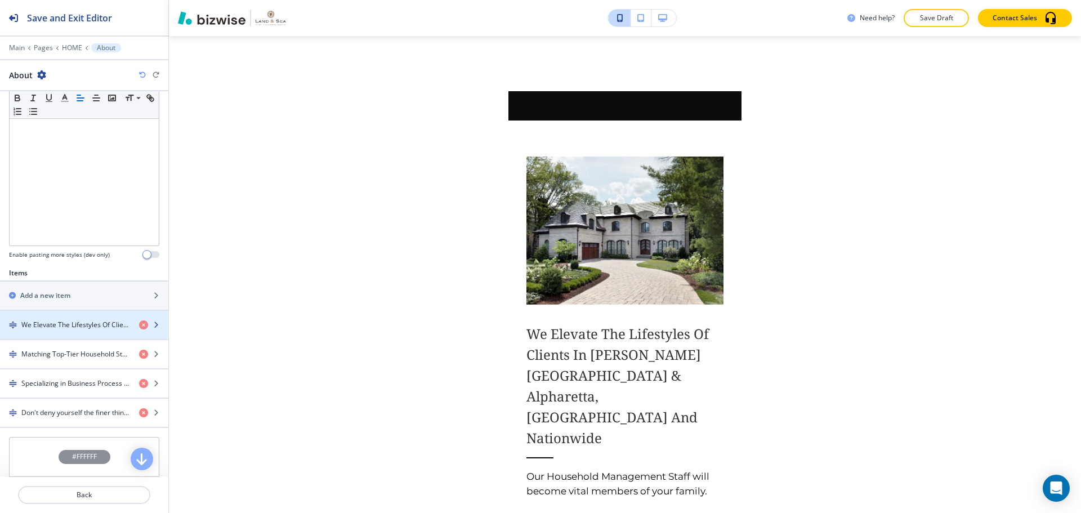
click at [79, 316] on div "button" at bounding box center [84, 315] width 168 height 9
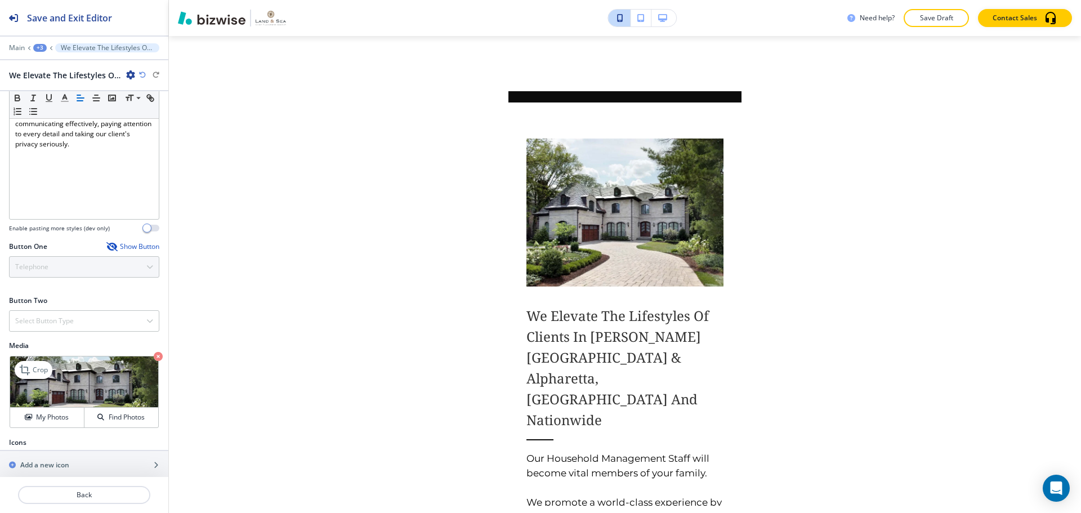
scroll to position [276, 0]
click at [112, 410] on h4 "Find Photos" at bounding box center [127, 415] width 36 height 10
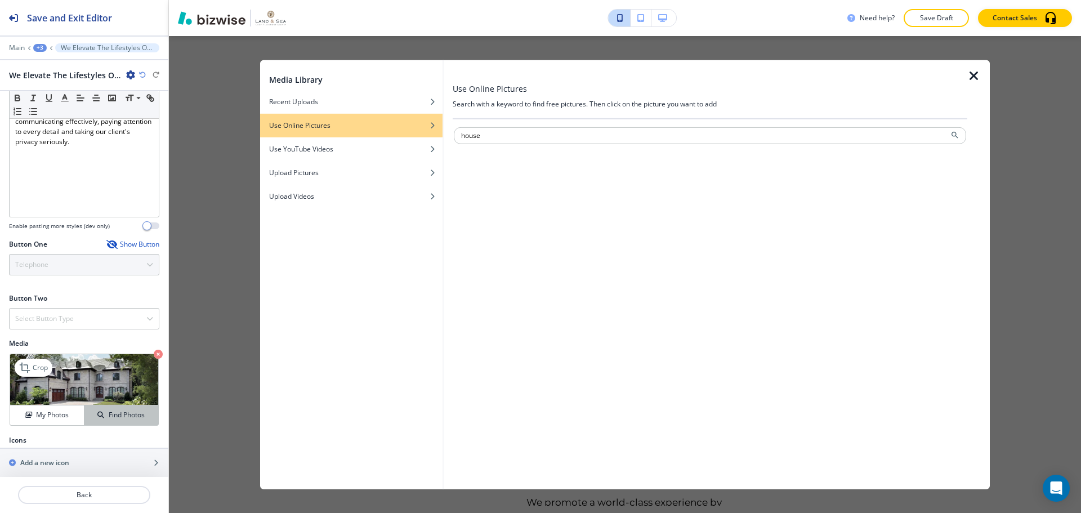
type input "house"
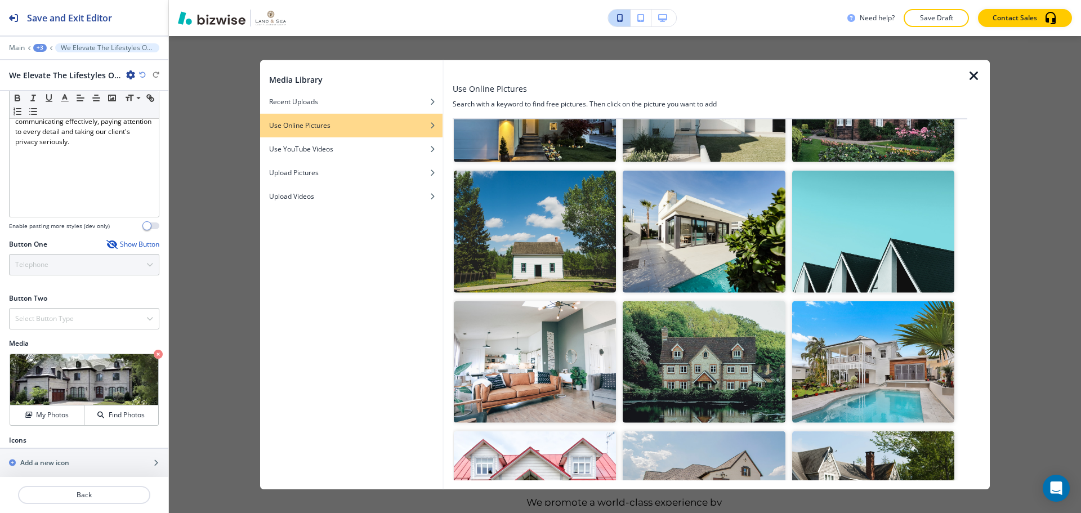
scroll to position [619, 0]
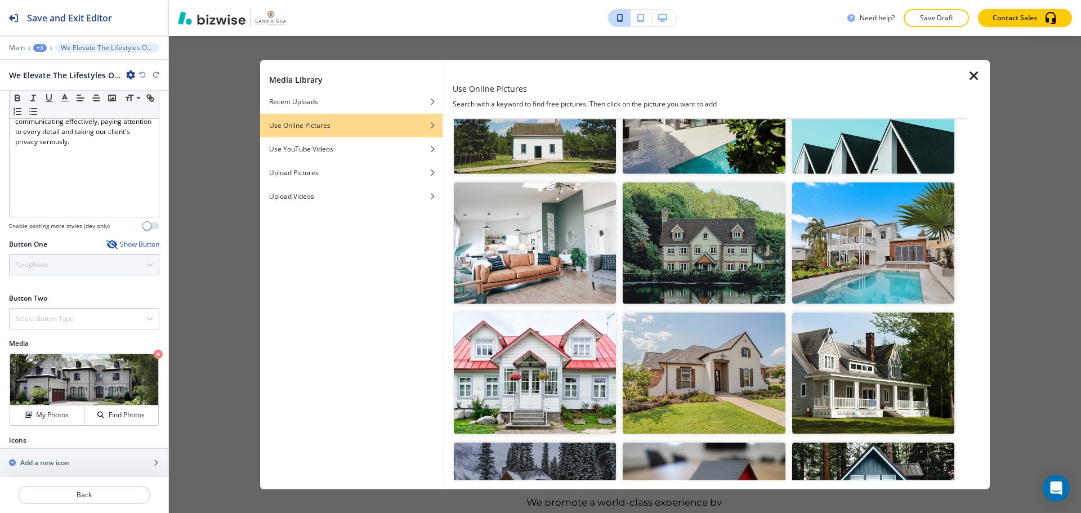
click at [854, 266] on img "button" at bounding box center [873, 243] width 162 height 122
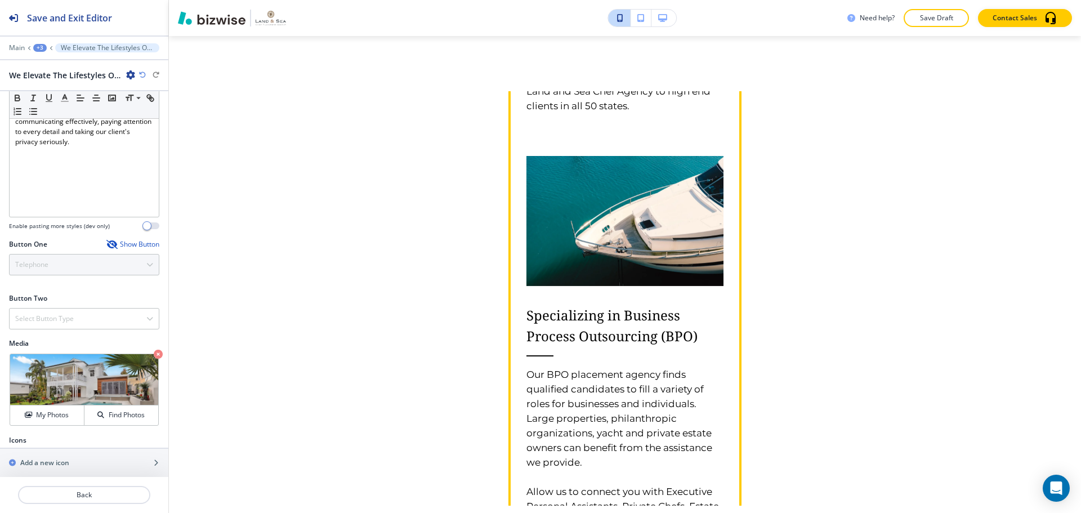
scroll to position [2426, 0]
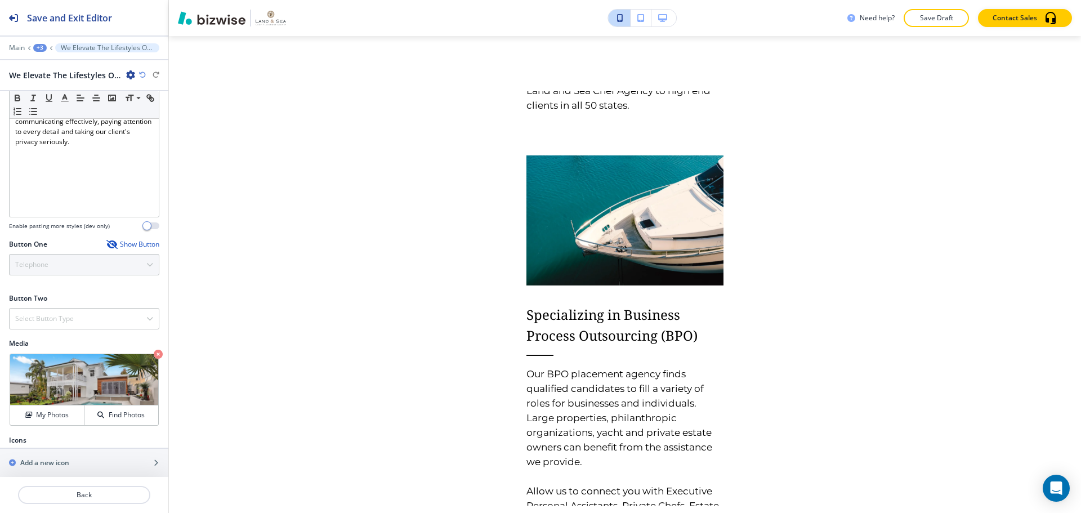
click at [659, 17] on icon "button" at bounding box center [662, 18] width 9 height 8
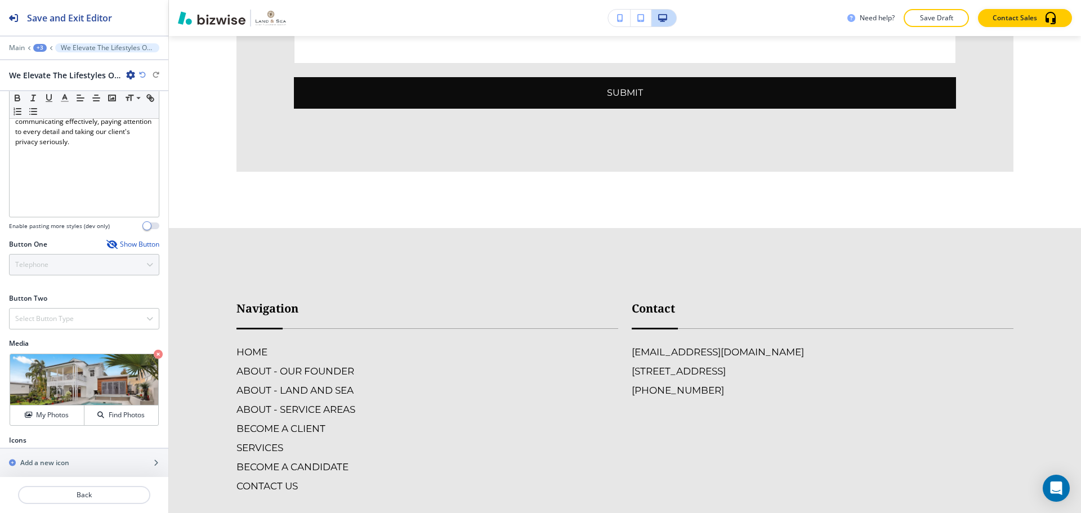
scroll to position [4141, 0]
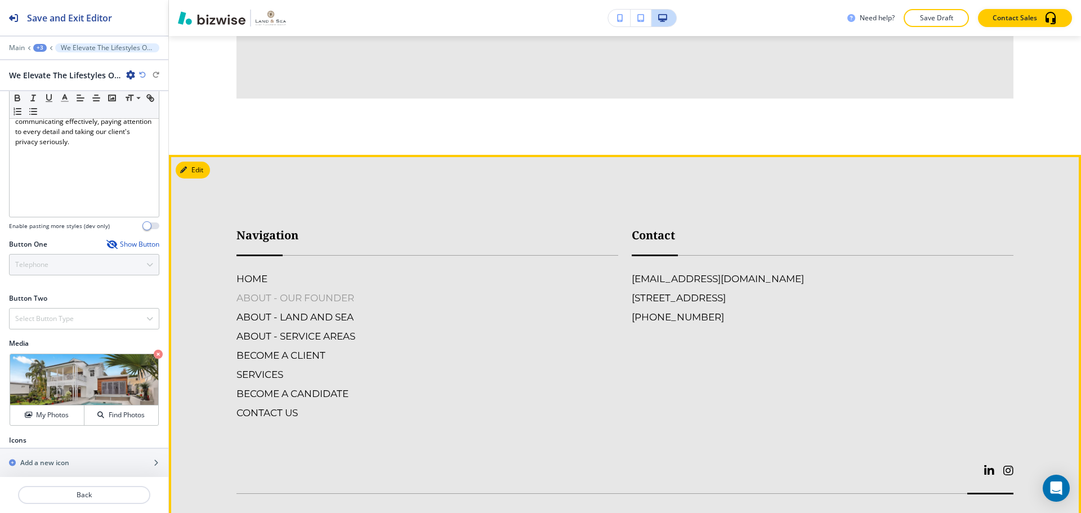
click at [324, 290] on h6 "ABOUT - OUR FOUNDER" at bounding box center [427, 297] width 382 height 15
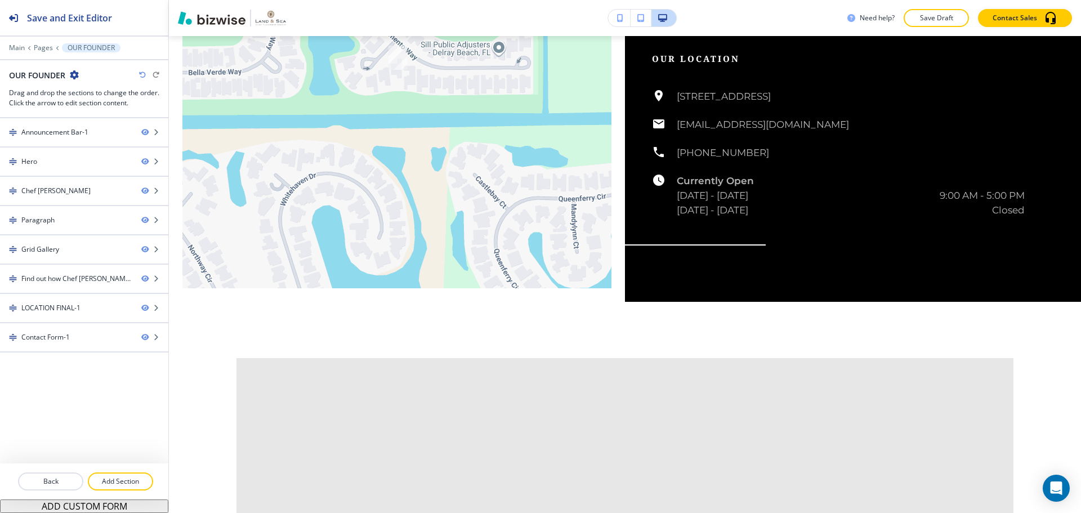
scroll to position [2420, 0]
